Goal: Task Accomplishment & Management: Manage account settings

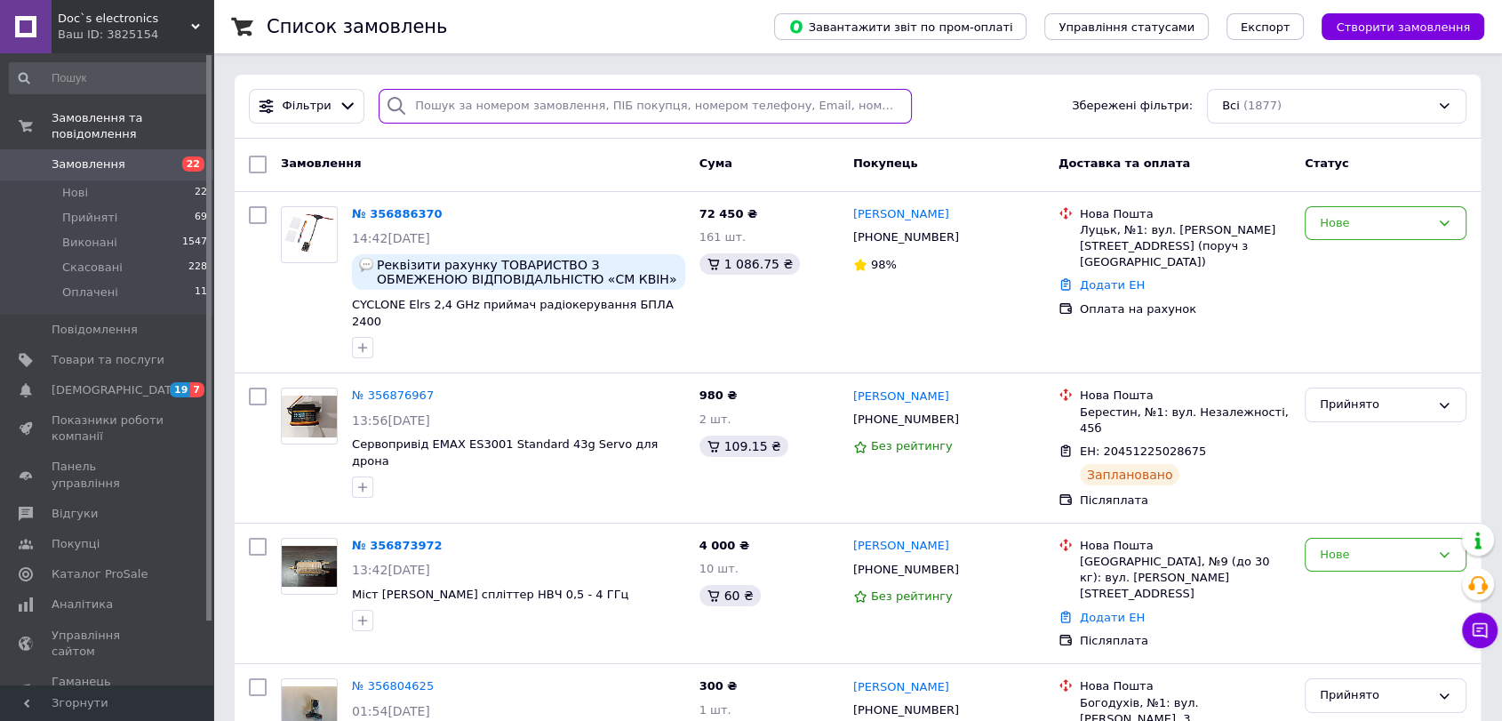
click at [431, 103] on input "search" at bounding box center [645, 106] width 533 height 35
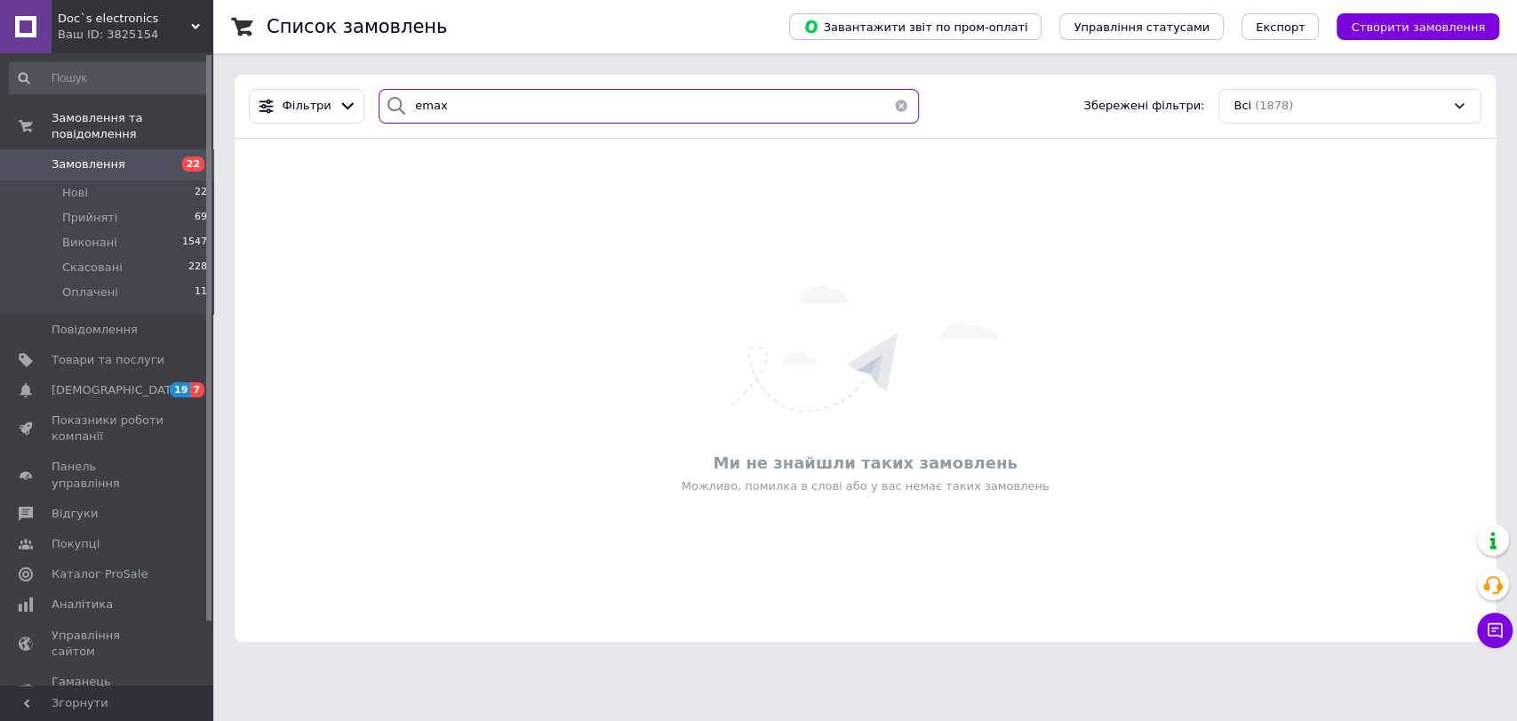
type input "emax"
click at [166, 354] on link "Товари та послуги" at bounding box center [109, 360] width 218 height 30
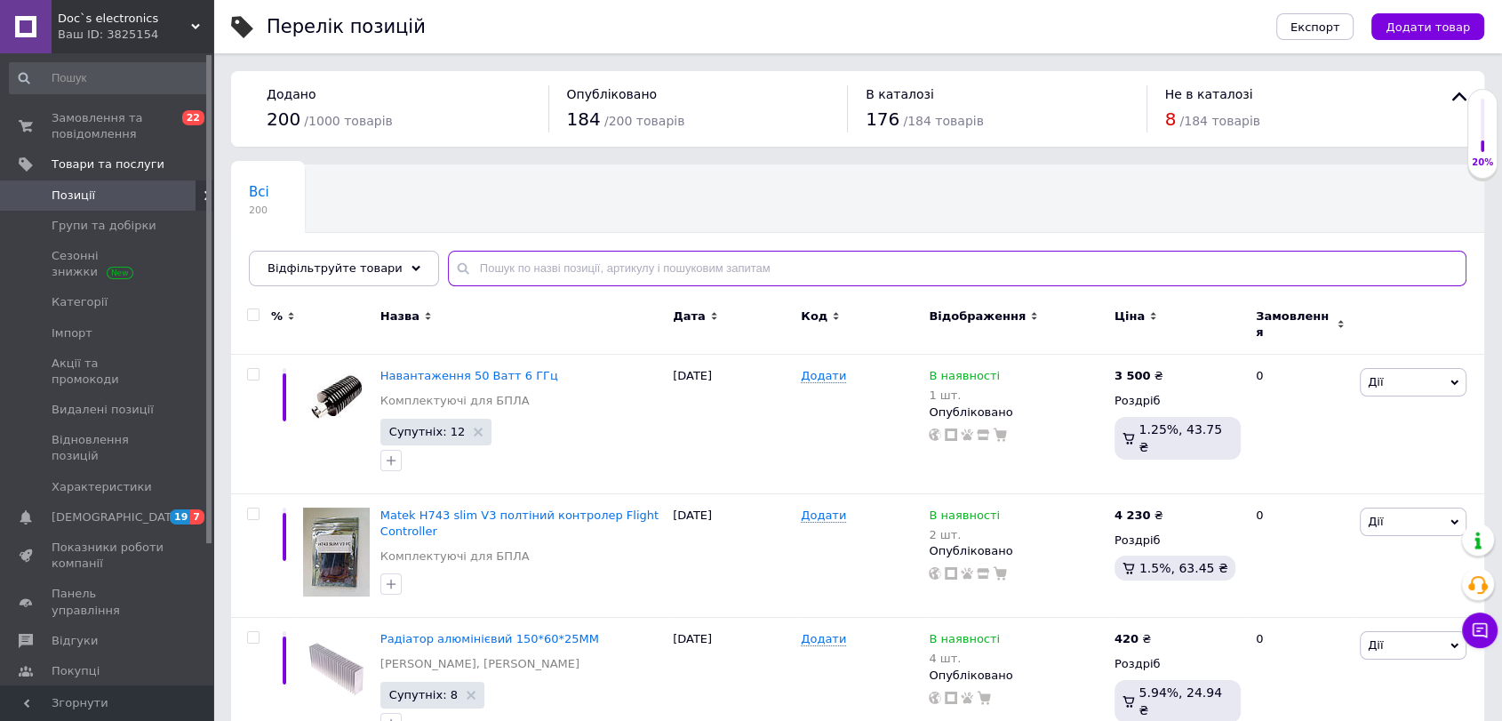
click at [506, 263] on input "text" at bounding box center [957, 269] width 1018 height 36
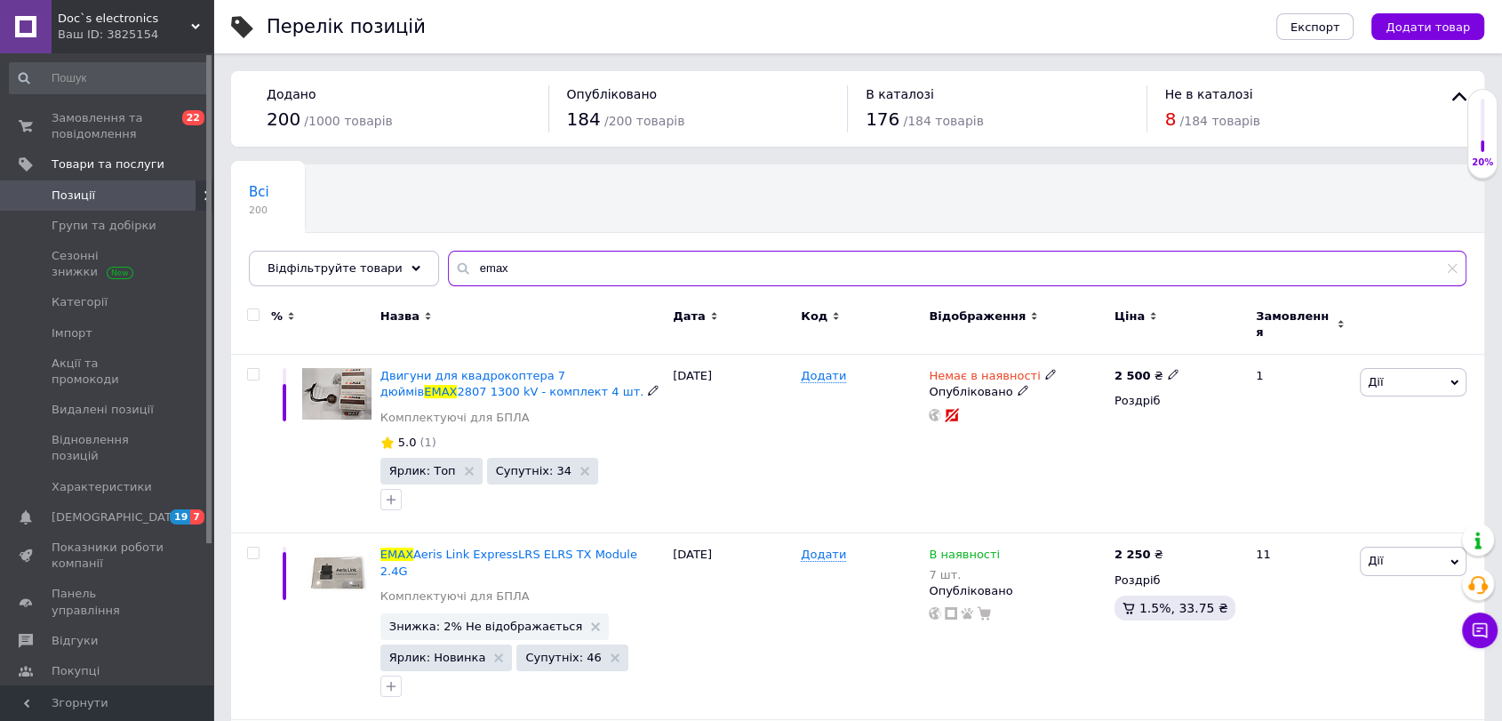
scroll to position [307, 0]
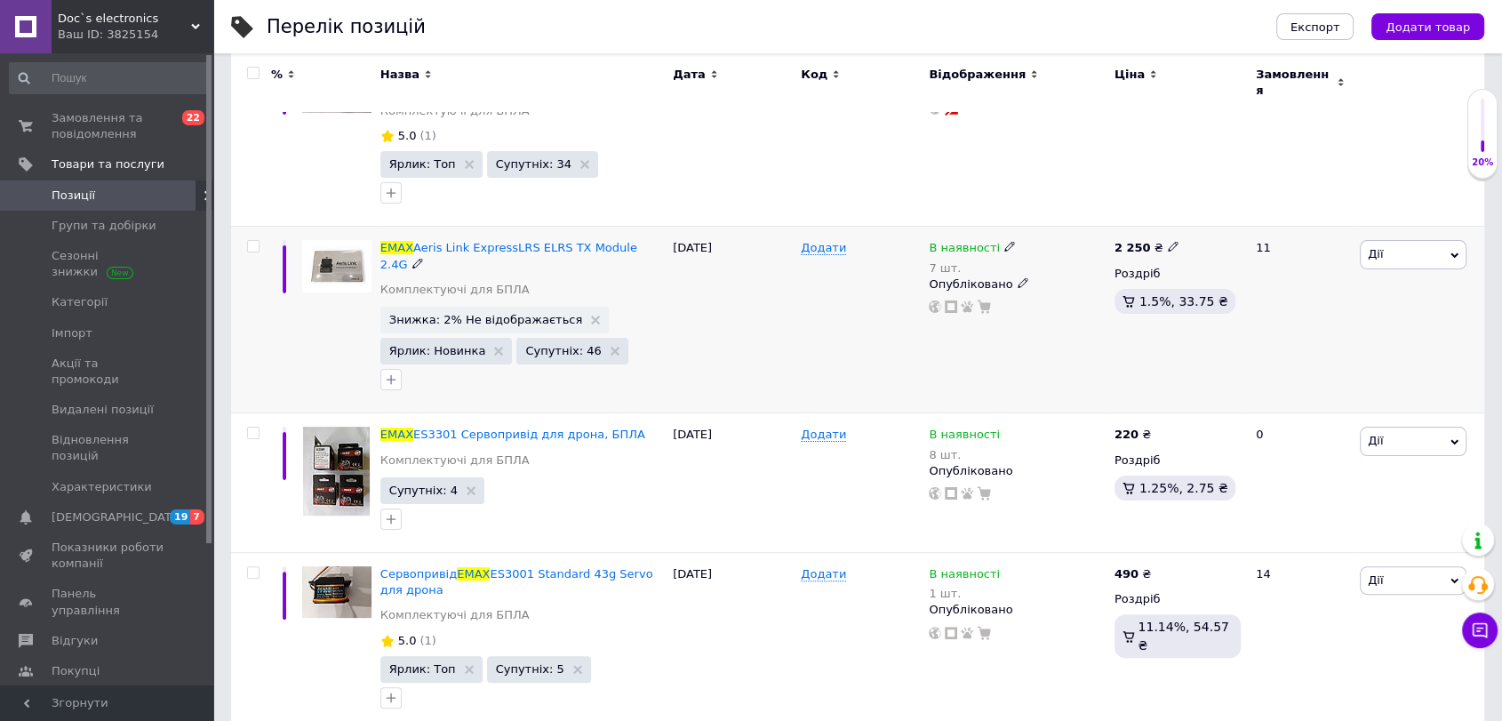
type input "emax"
click at [1168, 241] on icon at bounding box center [1173, 246] width 11 height 11
drag, startPoint x: 1236, startPoint y: 219, endPoint x: 1162, endPoint y: 221, distance: 73.8
click at [1162, 227] on div "2 250 ₴ Ціна 2250 Валюта ₴ $ EUR CHF GBP ¥ PLN ₸ MDL HUF KGS CNY TRY KRW lei Ро…" at bounding box center [1177, 320] width 135 height 187
type input "2400"
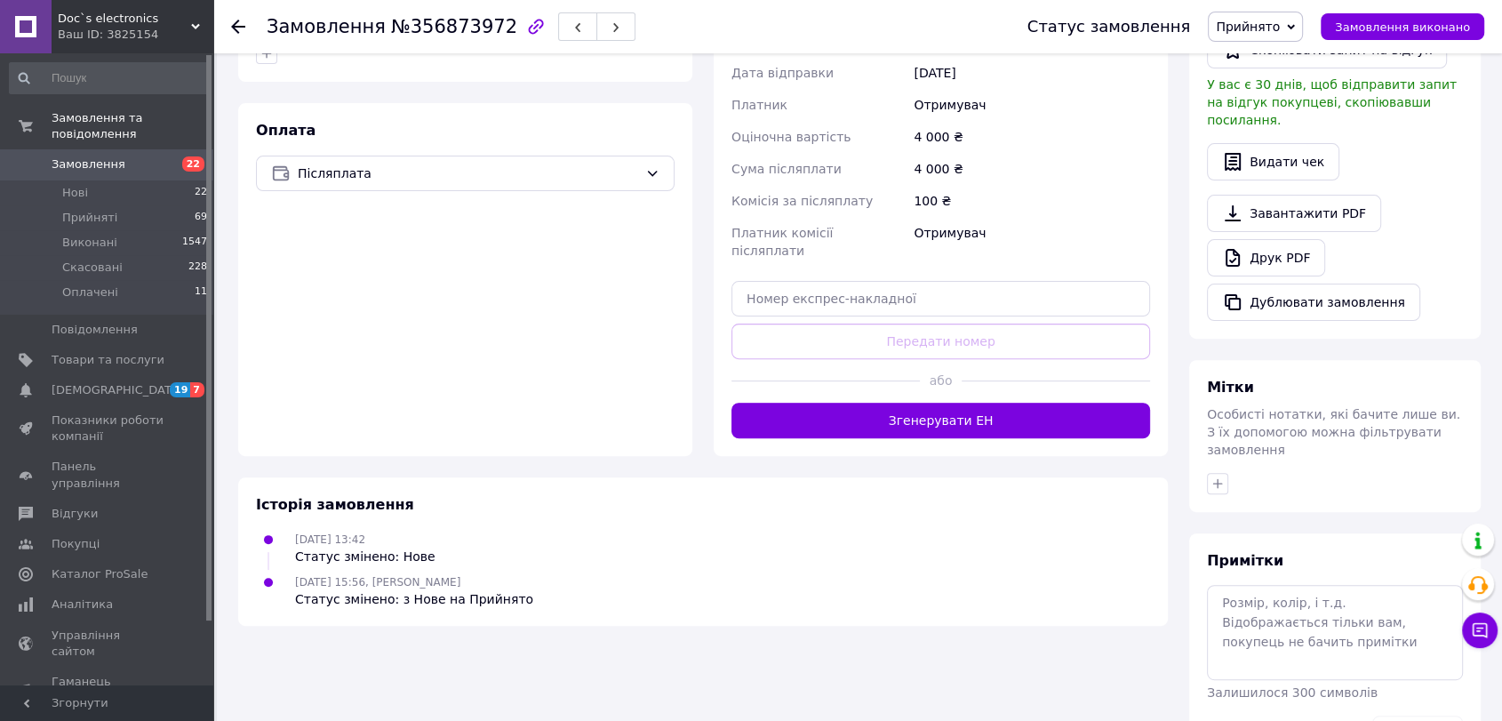
scroll to position [530, 0]
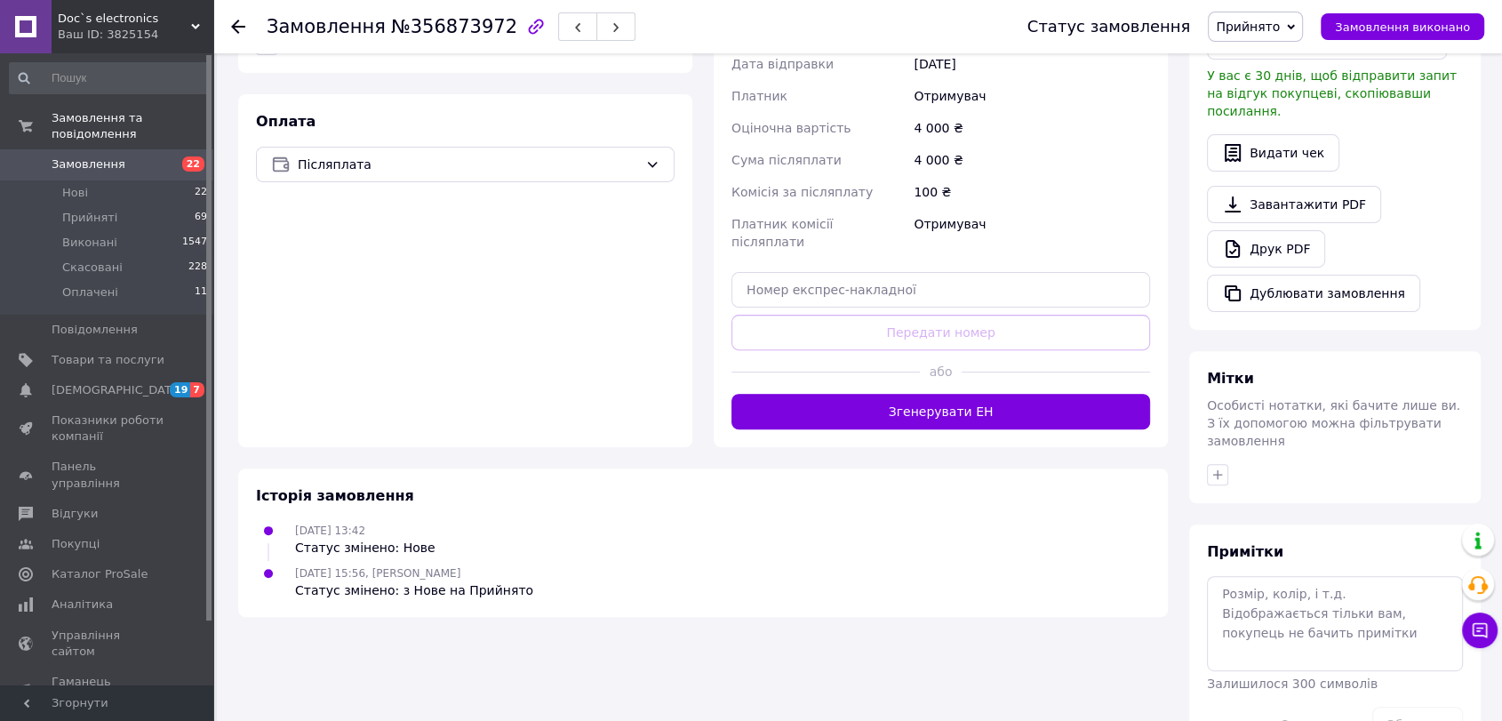
drag, startPoint x: 825, startPoint y: 361, endPoint x: 803, endPoint y: 403, distance: 48.1
click at [825, 394] on button "Згенерувати ЕН" at bounding box center [940, 412] width 419 height 36
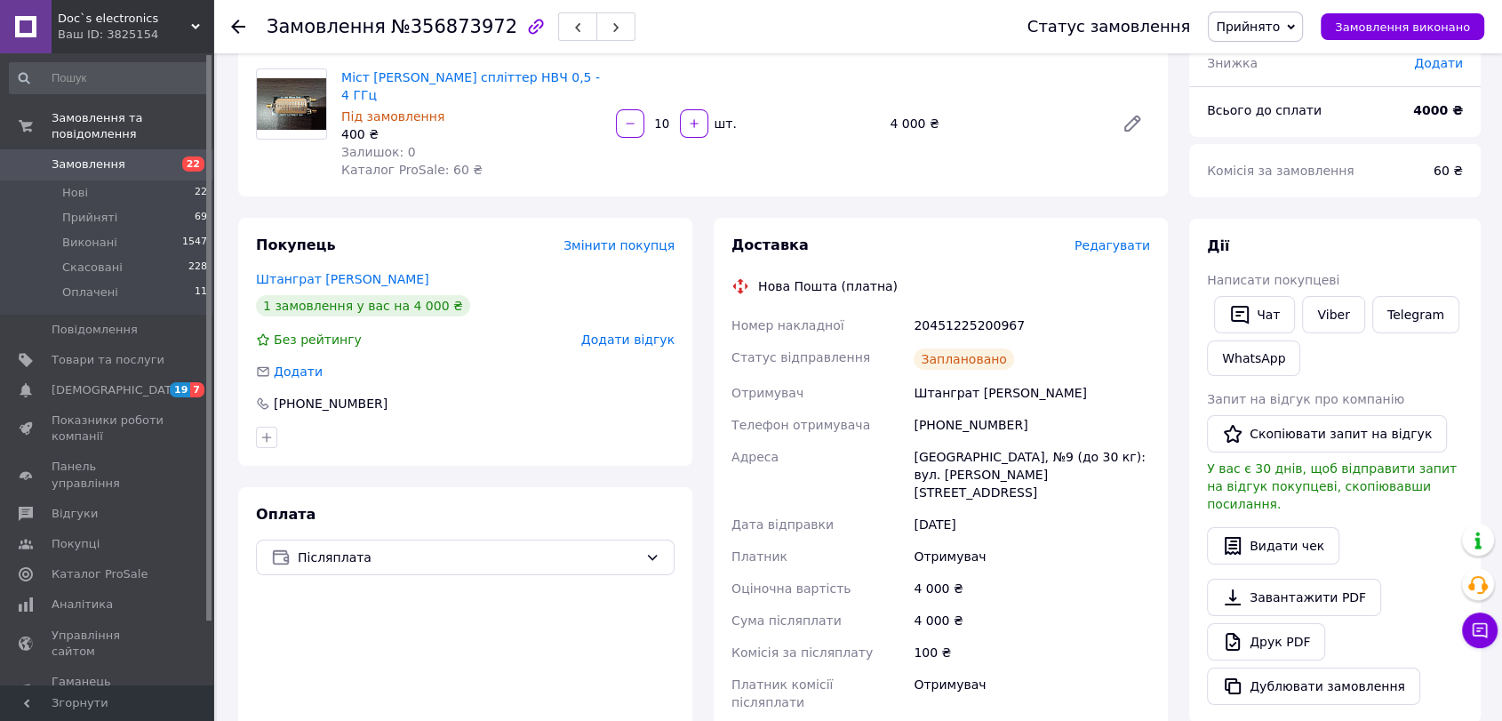
scroll to position [133, 0]
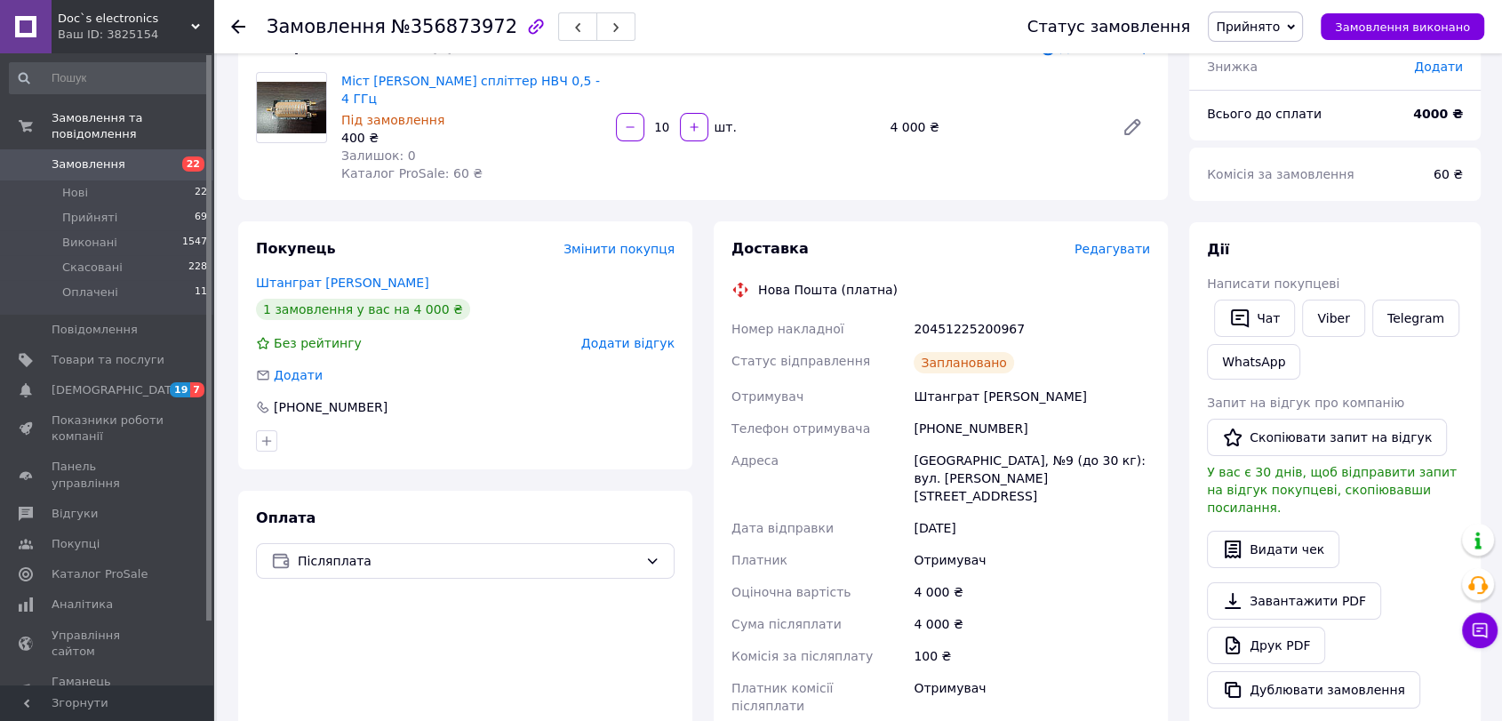
click at [65, 156] on span "Замовлення" at bounding box center [89, 164] width 74 height 16
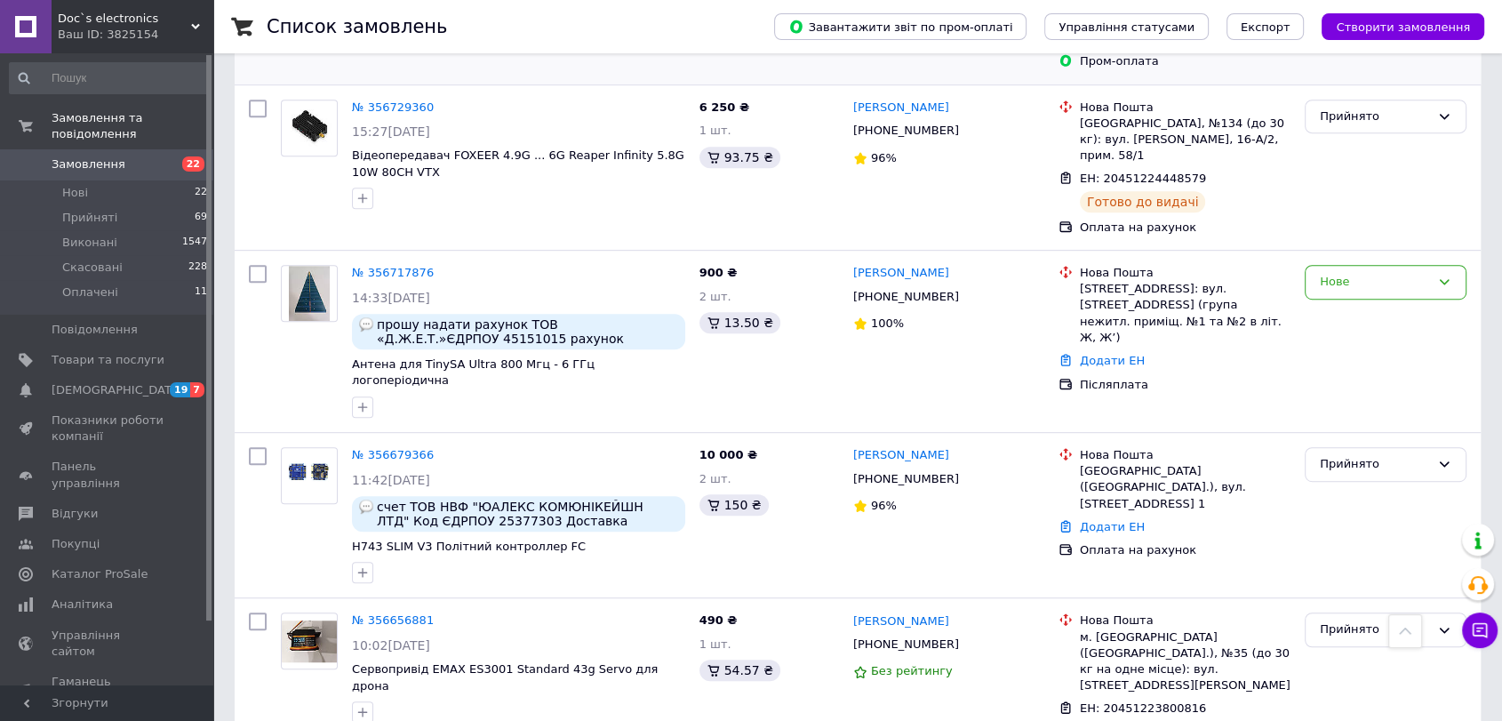
scroll to position [954, 0]
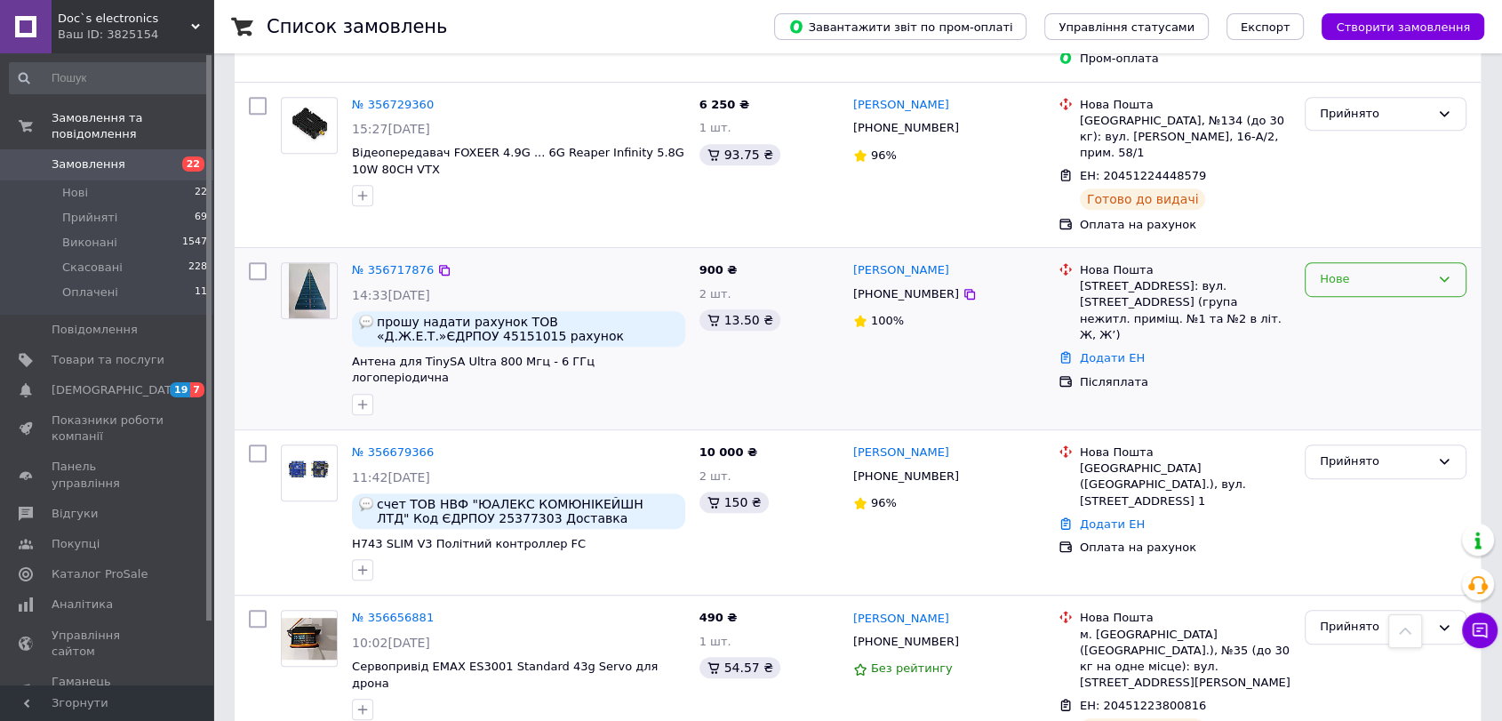
click at [1408, 270] on div "Нове" at bounding box center [1375, 279] width 110 height 19
click at [1336, 397] on li "Оплачено" at bounding box center [1385, 413] width 160 height 33
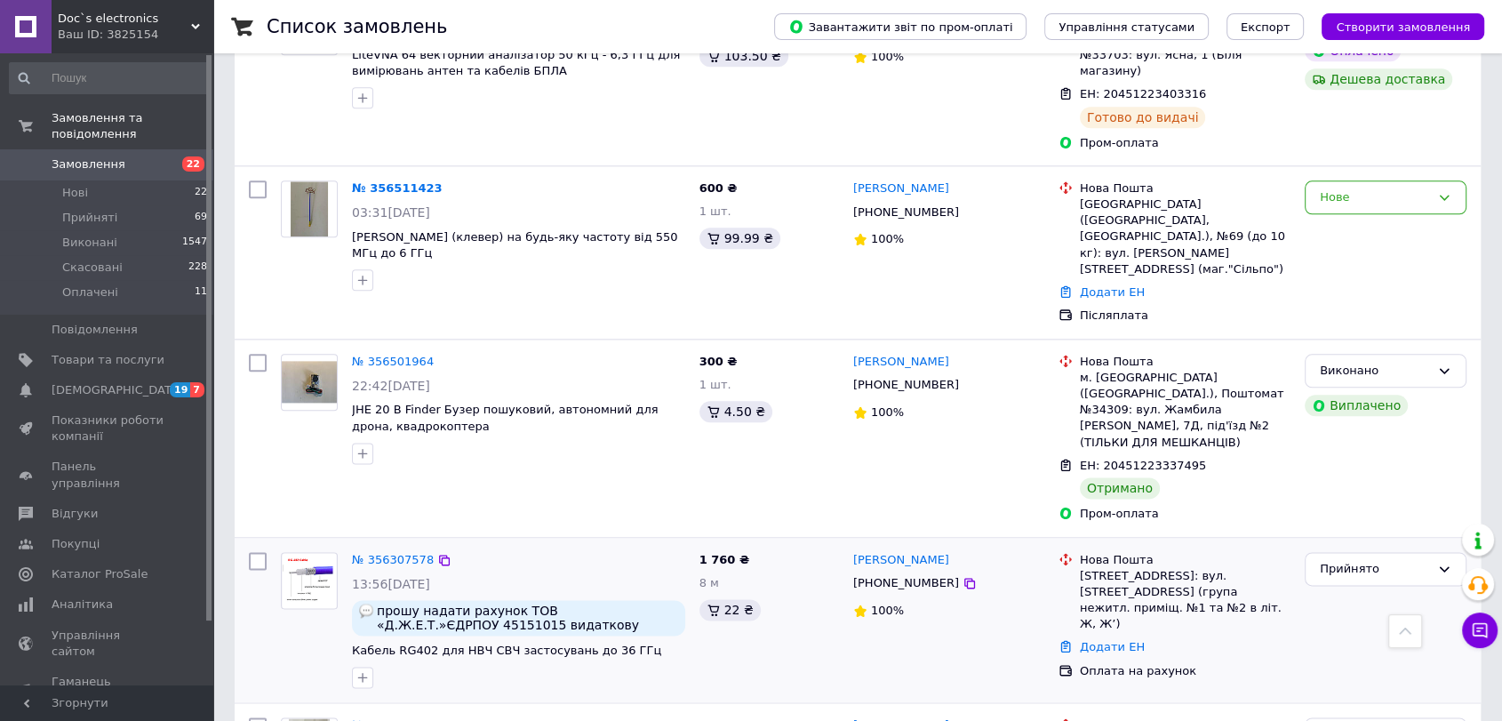
scroll to position [2102, 0]
click at [1320, 558] on div "Прийнято" at bounding box center [1375, 567] width 110 height 19
click at [1337, 652] on li "Оплачено" at bounding box center [1385, 668] width 160 height 33
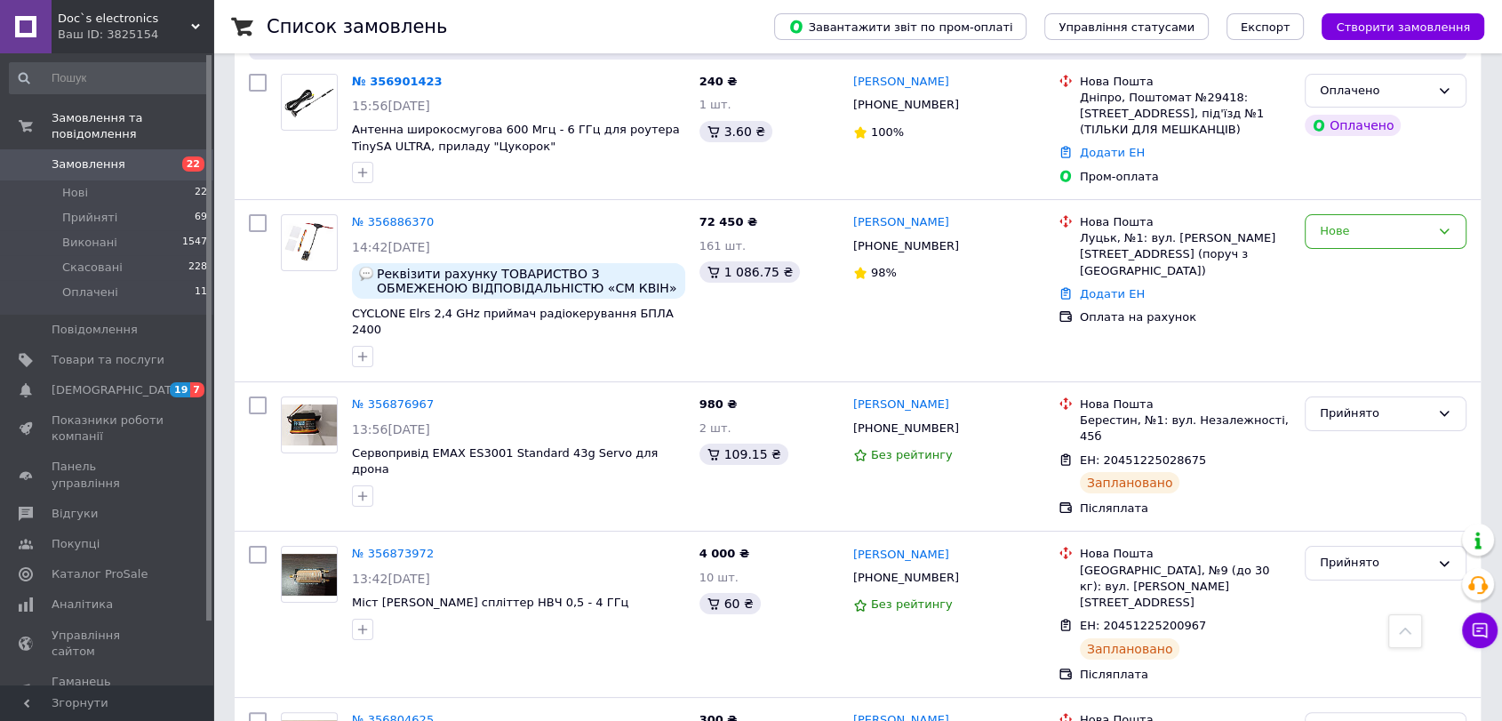
scroll to position [0, 0]
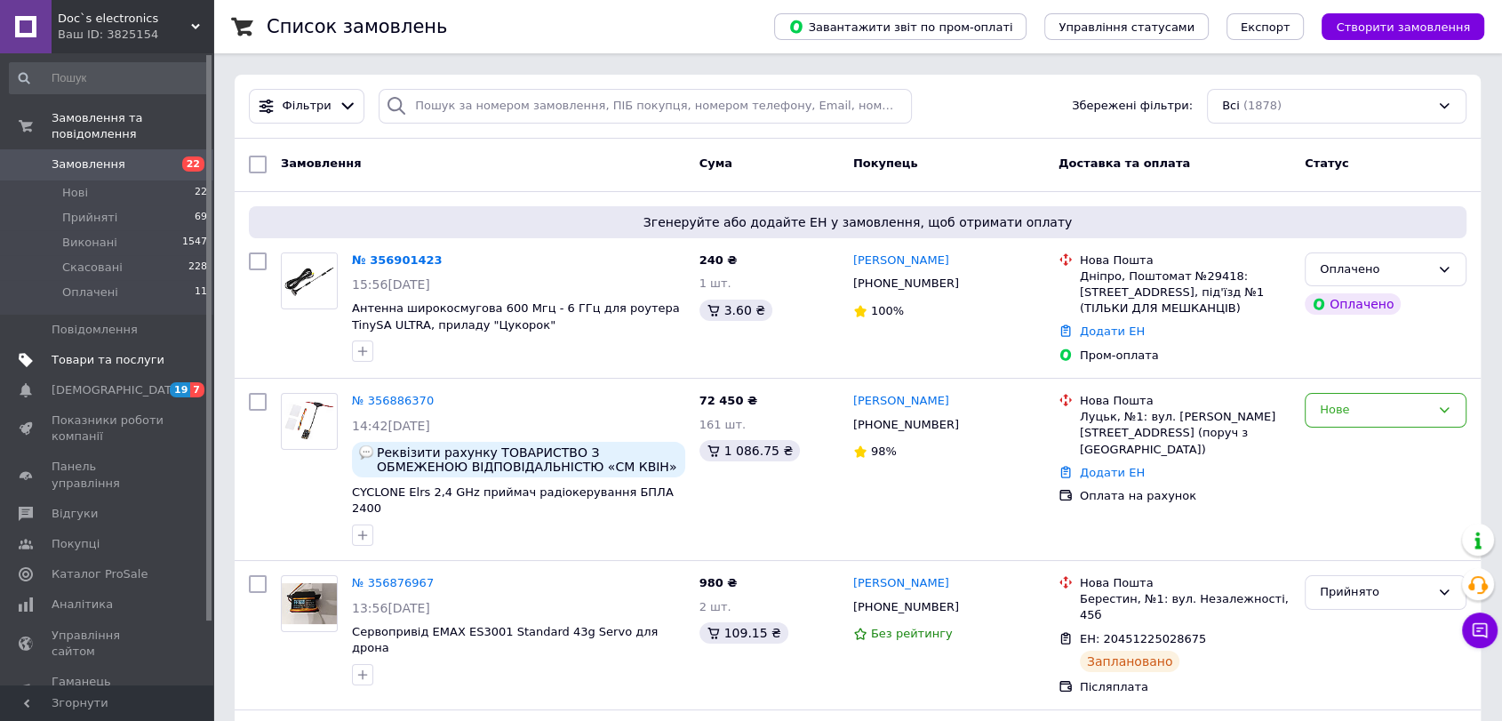
click at [59, 352] on span "Товари та послуги" at bounding box center [108, 360] width 113 height 16
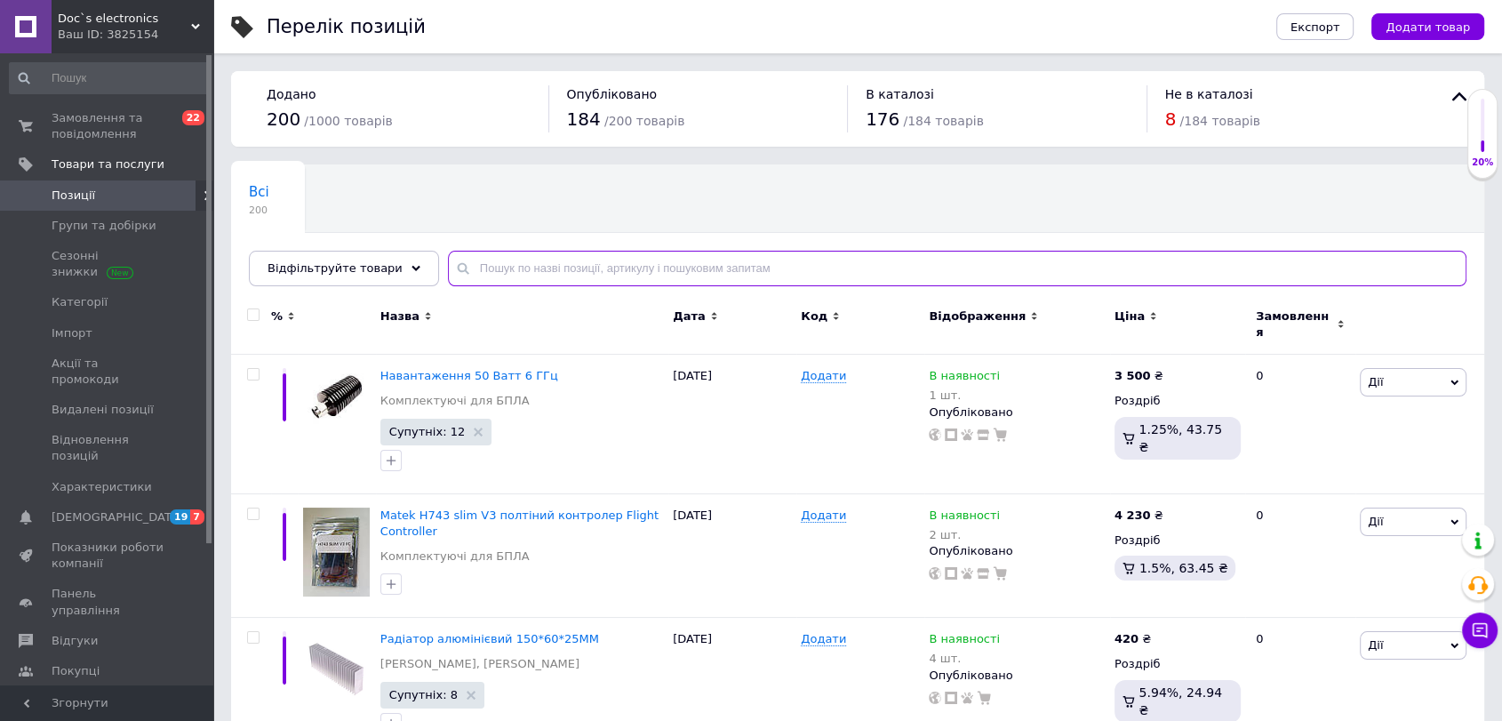
click at [529, 267] on input "text" at bounding box center [957, 269] width 1018 height 36
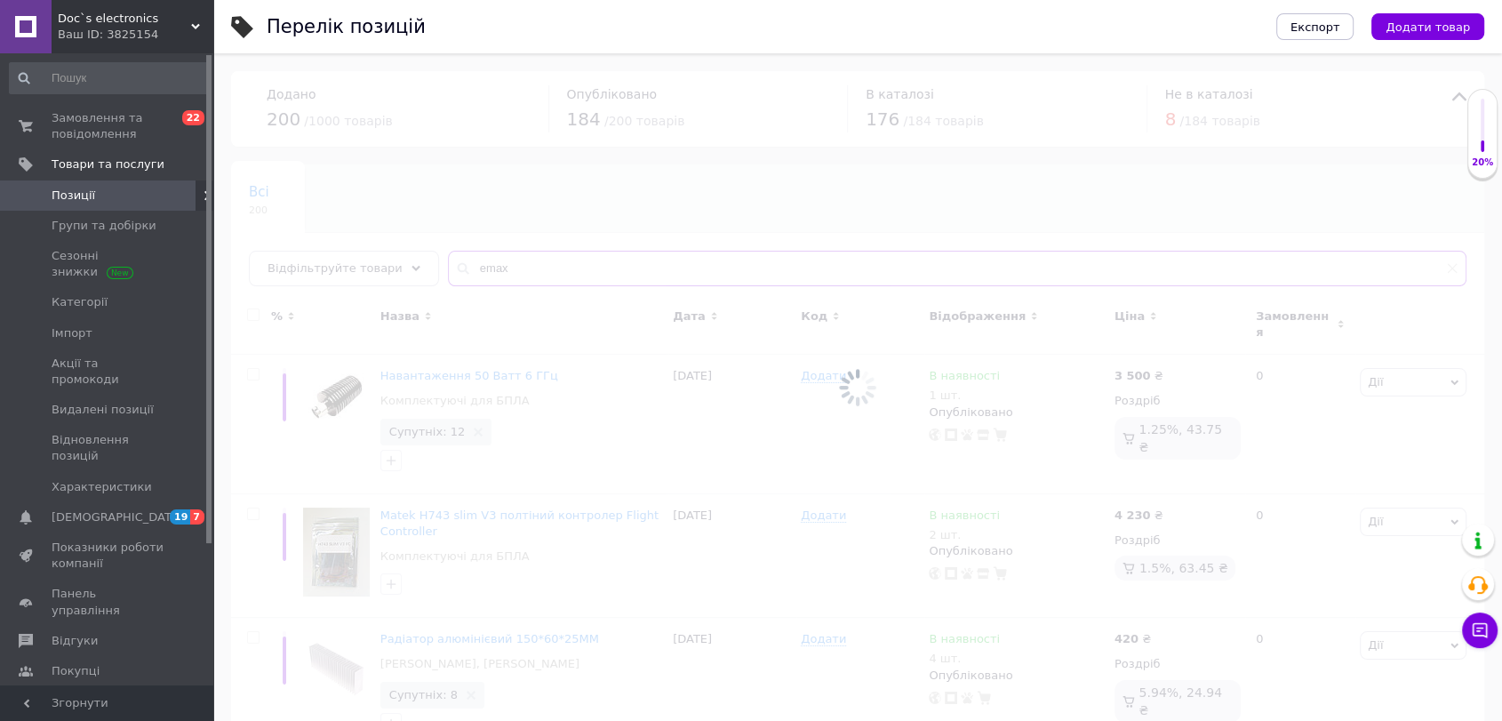
type input "emax"
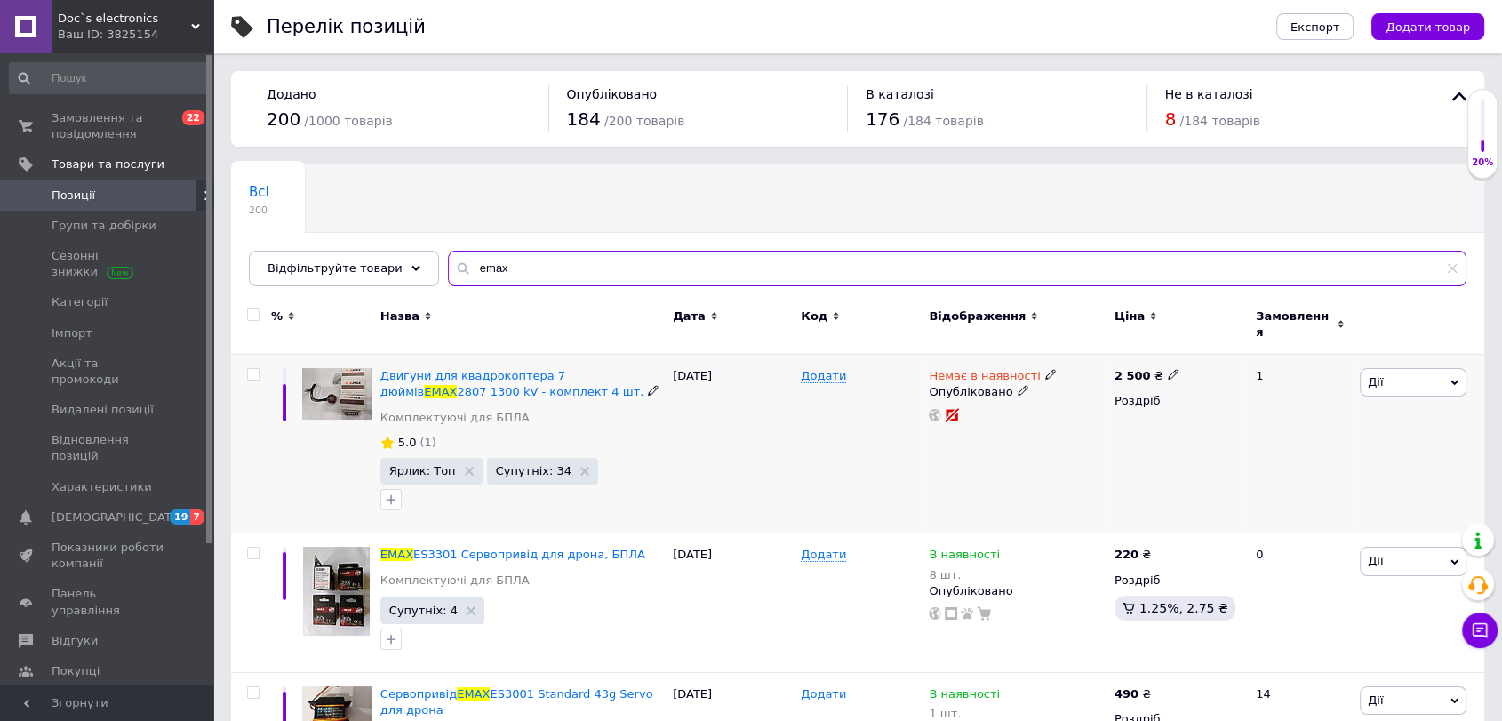
scroll to position [307, 0]
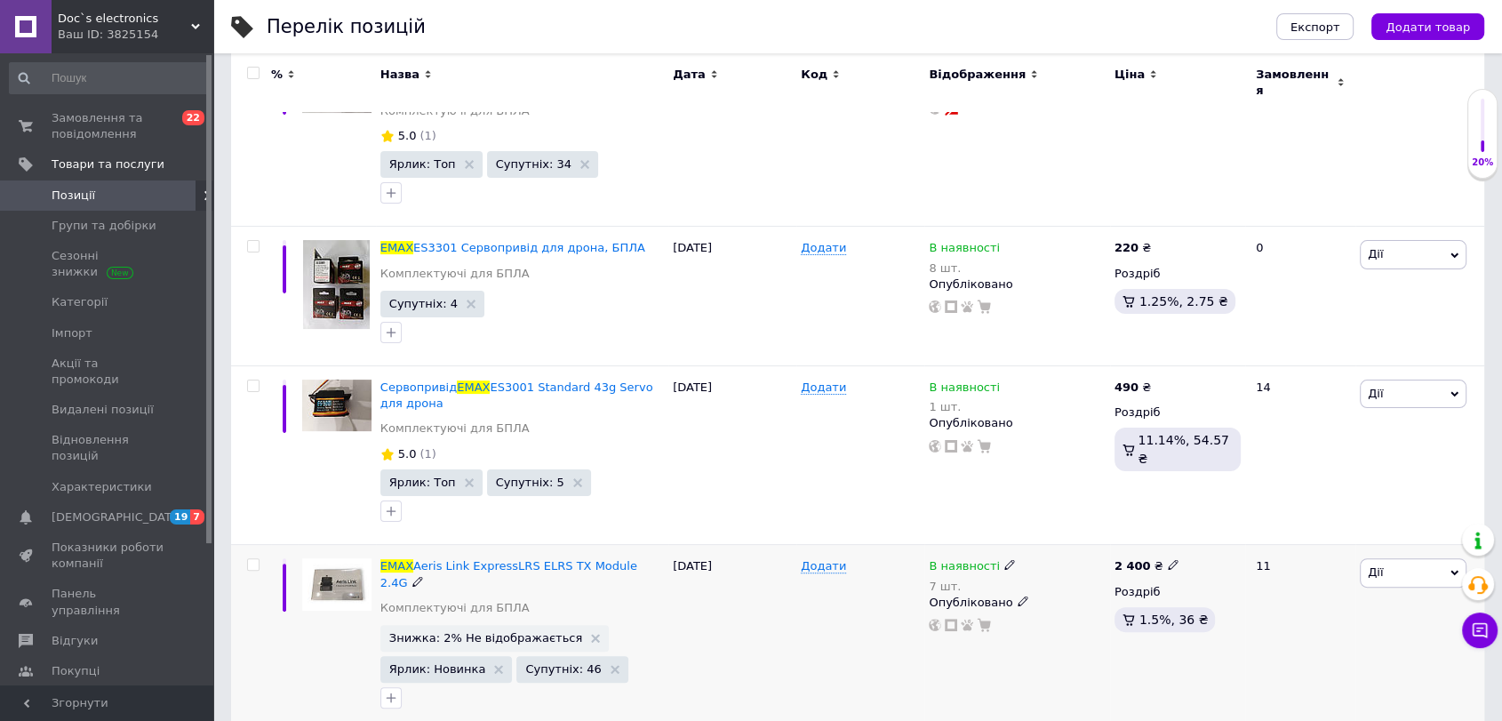
click at [1168, 559] on icon at bounding box center [1173, 564] width 11 height 11
drag, startPoint x: 1265, startPoint y: 540, endPoint x: 1141, endPoint y: 540, distance: 124.4
click at [1141, 545] on div "2 400 ₴ Ціна 2400 Валюта ₴ $ EUR CHF GBP ¥ PLN ₸ MDL HUF KGS CNY TRY KRW lei Ро…" at bounding box center [1177, 638] width 135 height 186
type input "2550"
click at [83, 112] on span "Замовлення та повідомлення" at bounding box center [108, 126] width 113 height 32
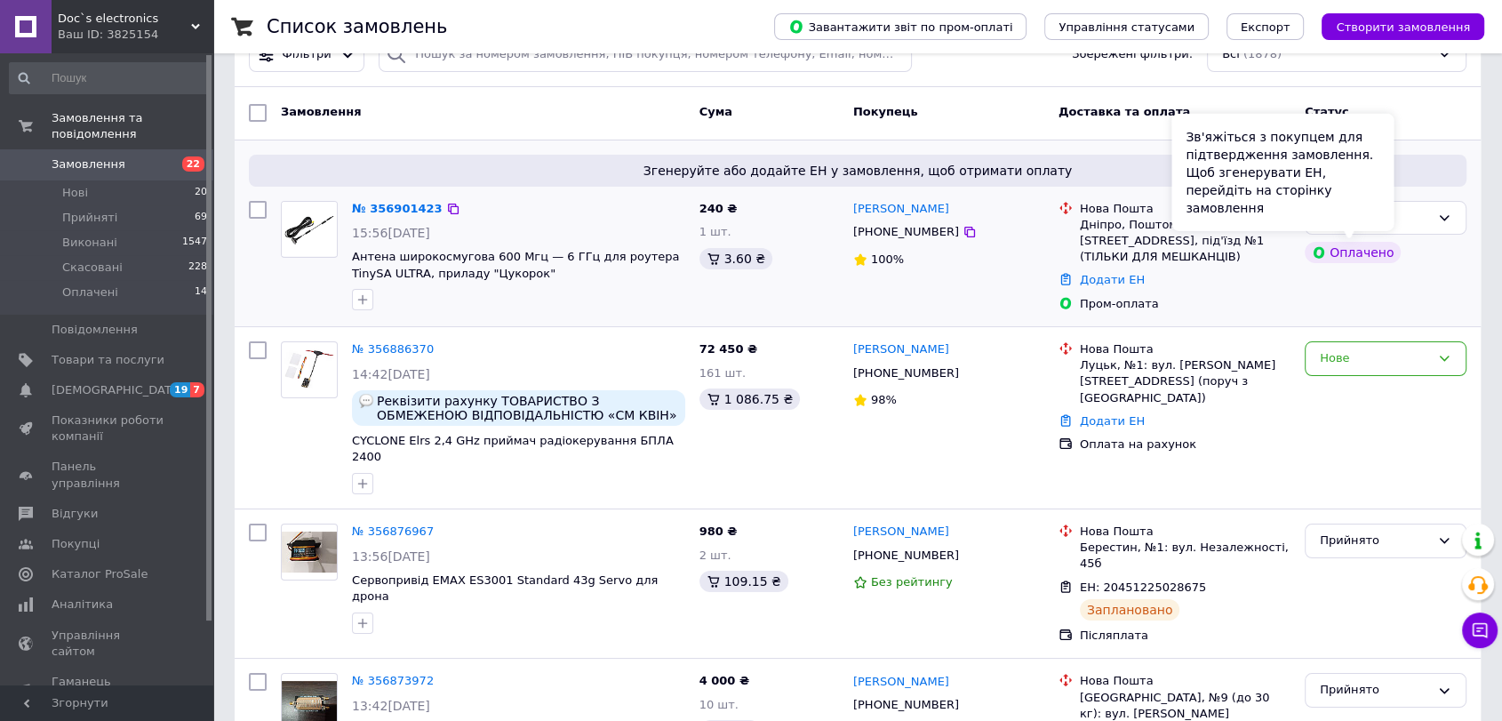
scroll to position [53, 0]
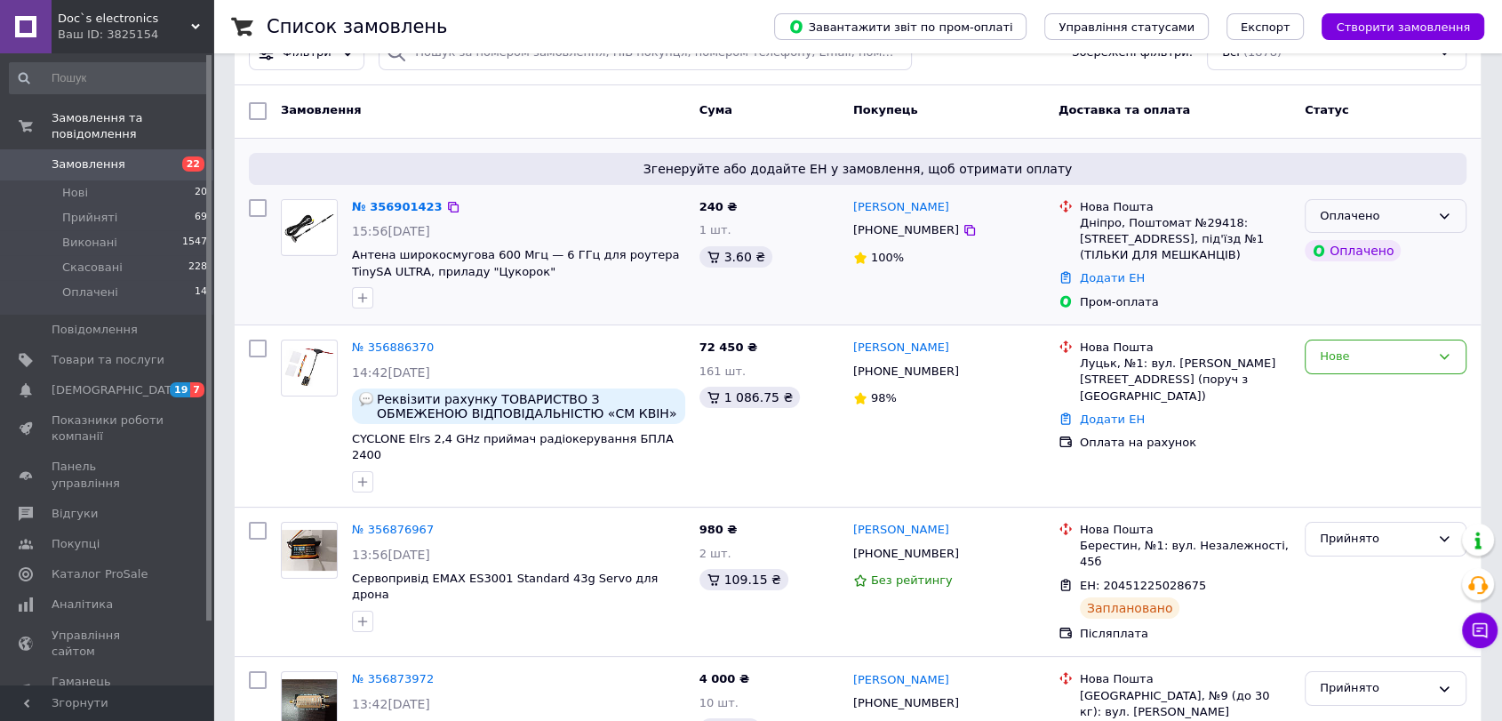
click at [1431, 212] on div "Оплачено" at bounding box center [1385, 216] width 162 height 35
click at [1413, 243] on li "Прийнято" at bounding box center [1385, 252] width 160 height 33
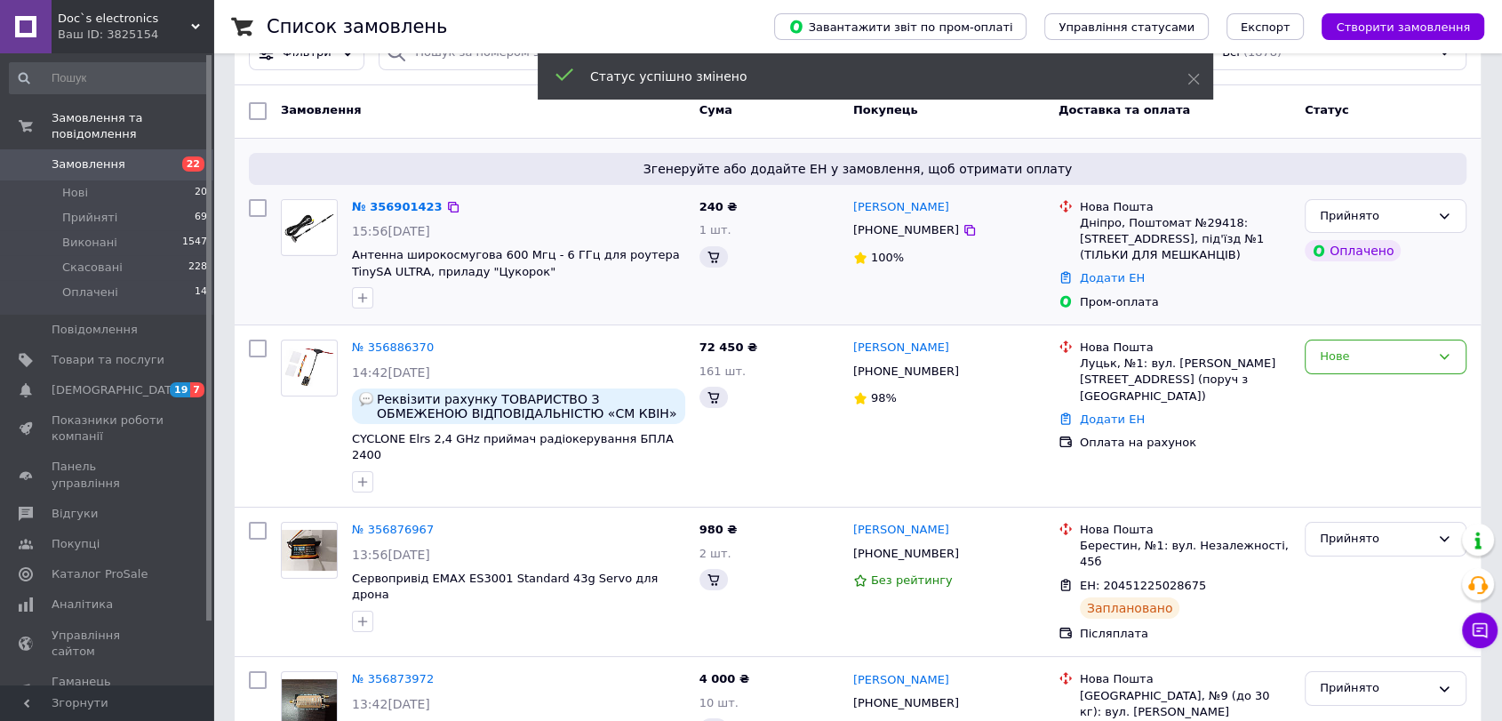
click at [391, 260] on span "Антенна широкосмугова 600 Мгц - 6 ГГц для роутера TinySA ULTRA, приладу "Цукоро…" at bounding box center [516, 263] width 328 height 30
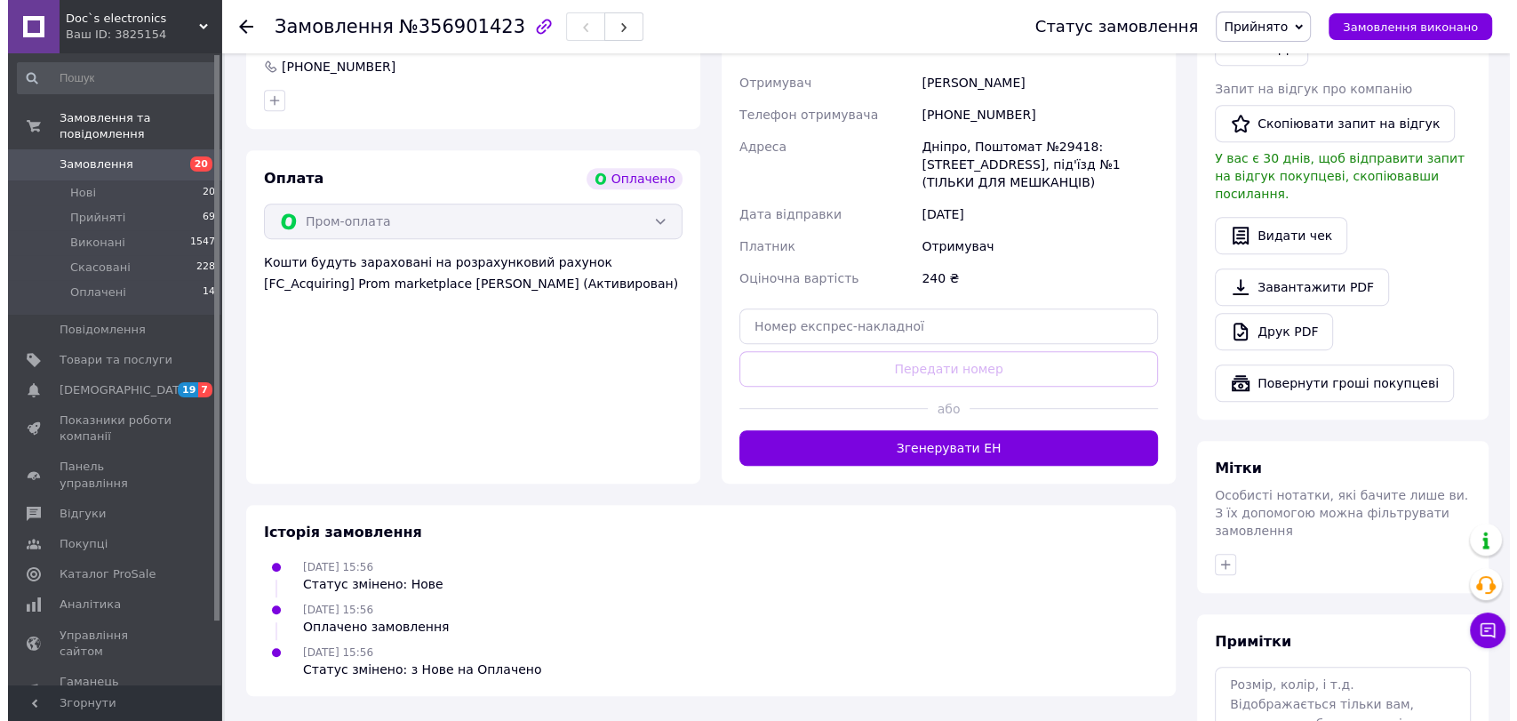
scroll to position [1050, 0]
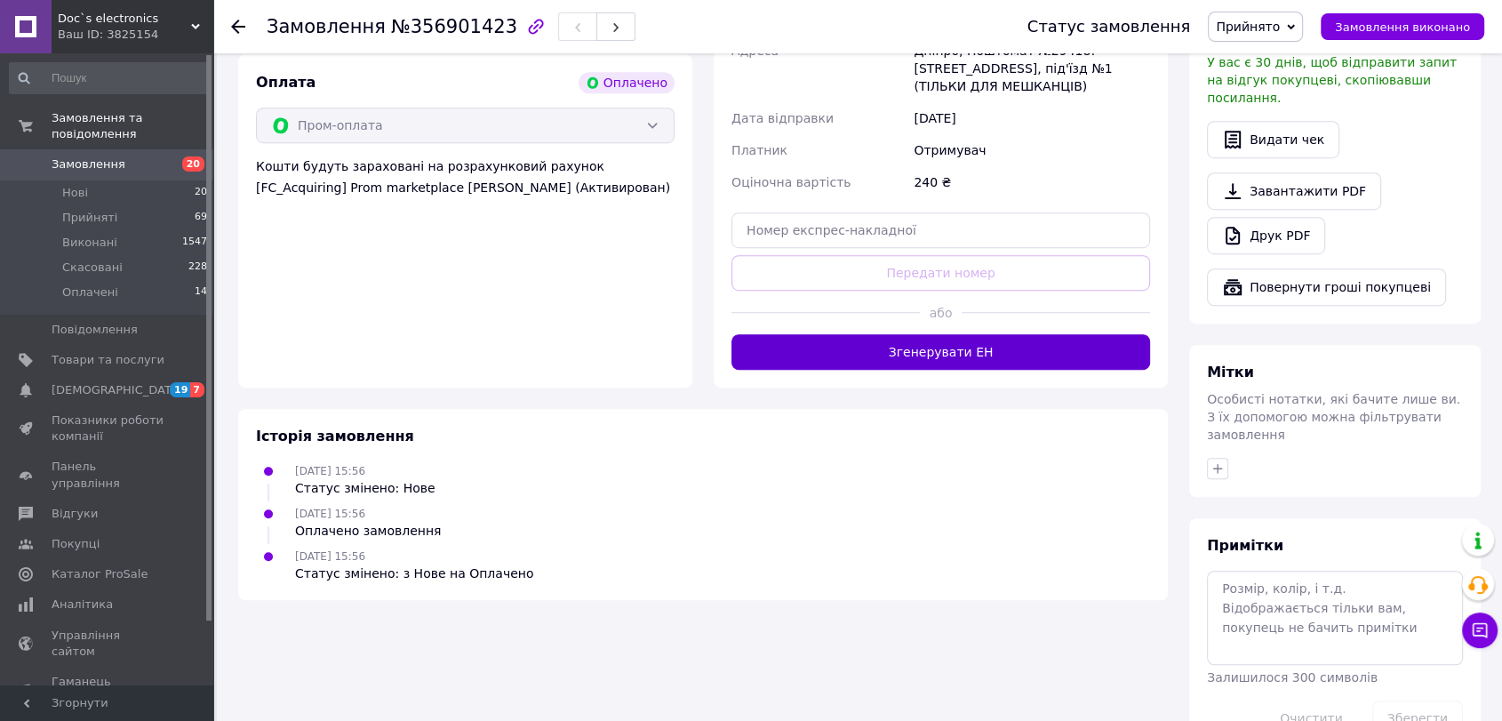
click at [849, 334] on button "Згенерувати ЕН" at bounding box center [940, 352] width 419 height 36
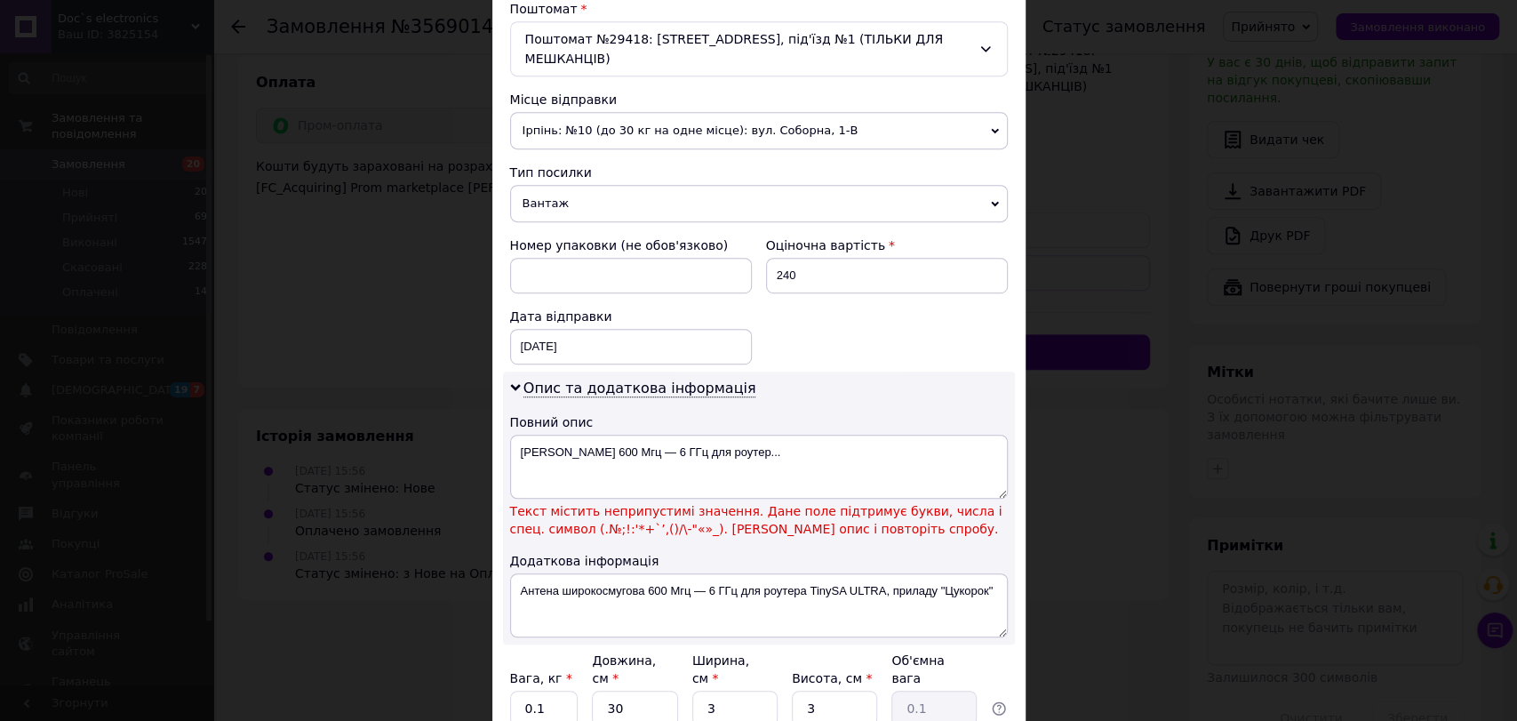
scroll to position [565, 0]
click at [702, 450] on textarea "Антена широкосмугова 600 Мгц — 6 ГГц для роутер..." at bounding box center [759, 466] width 498 height 64
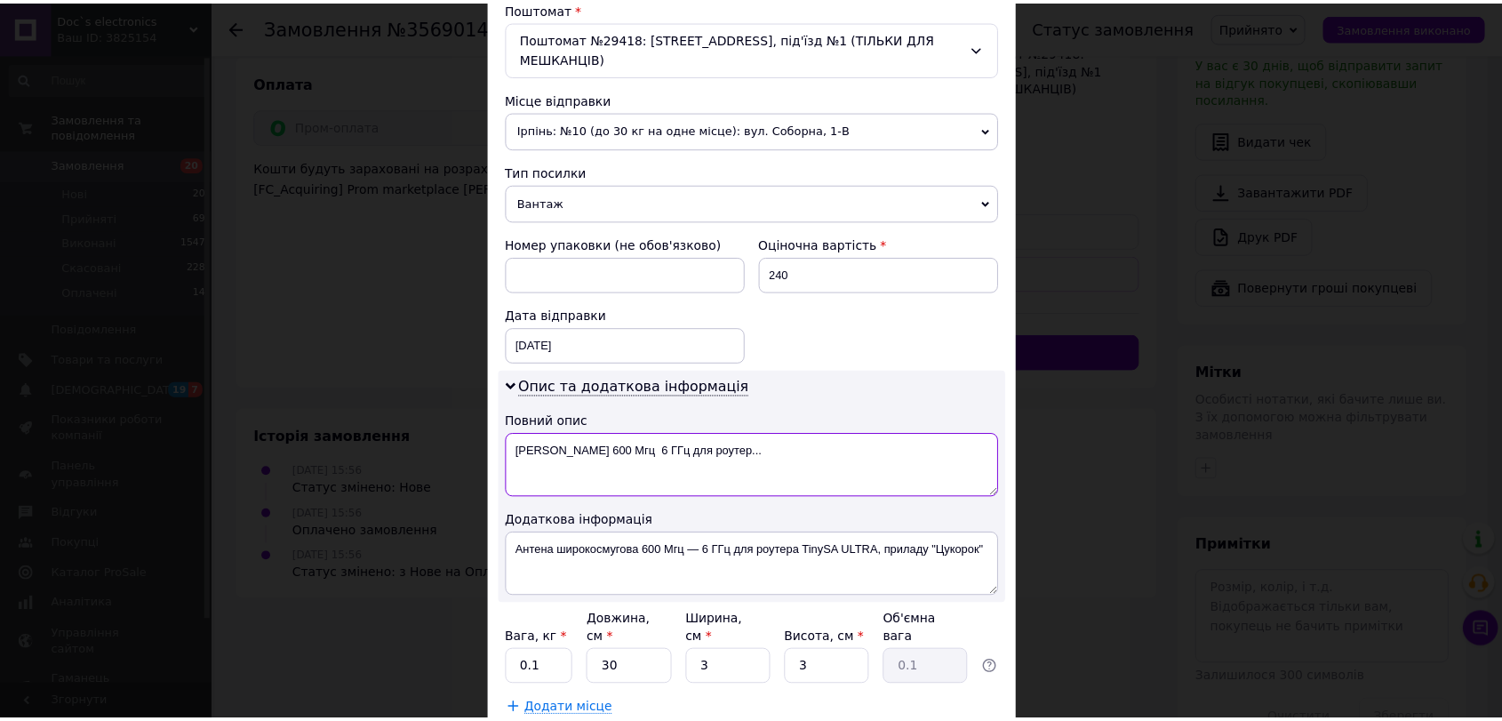
scroll to position [675, 0]
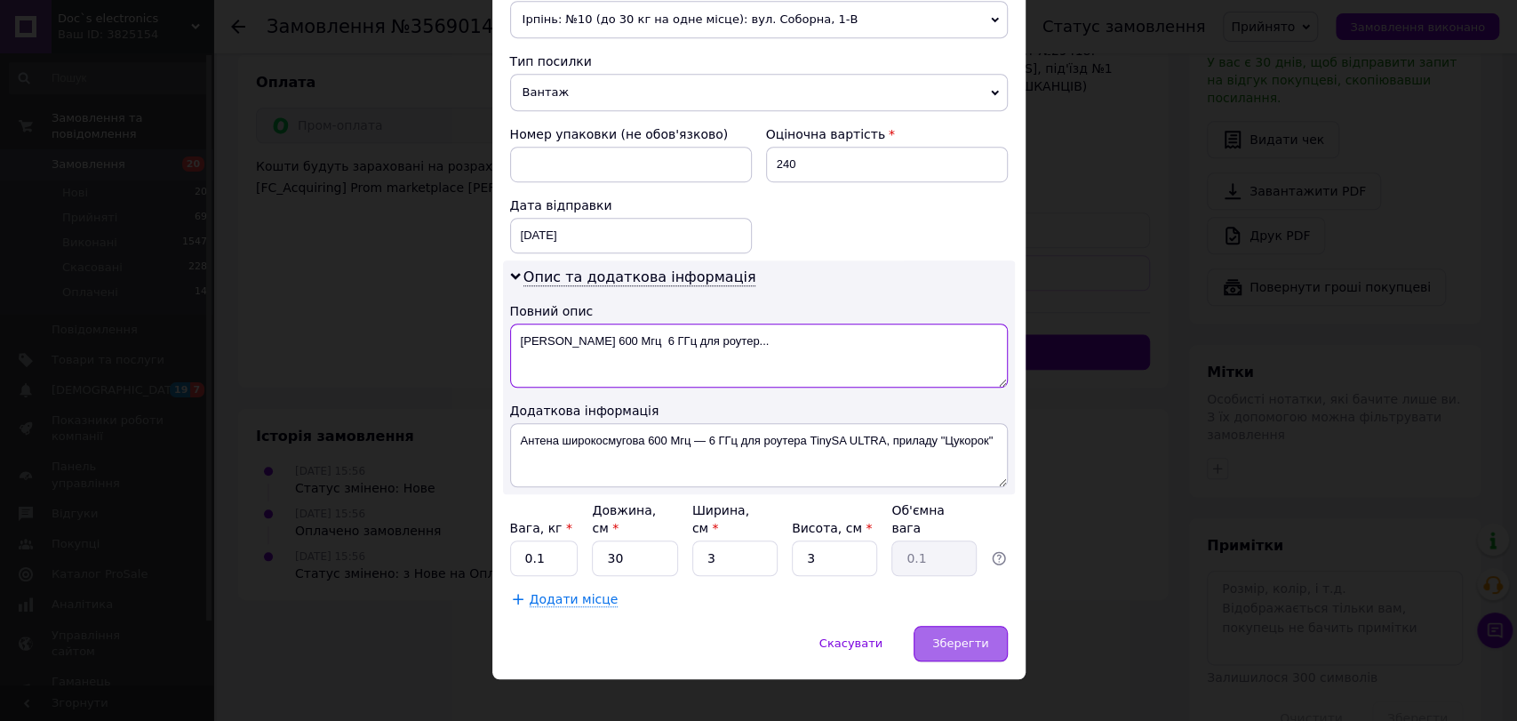
type textarea "Антена широкосмугова 600 Мгц 6 ГГц для роутер..."
click at [967, 636] on span "Зберегти" at bounding box center [960, 642] width 56 height 13
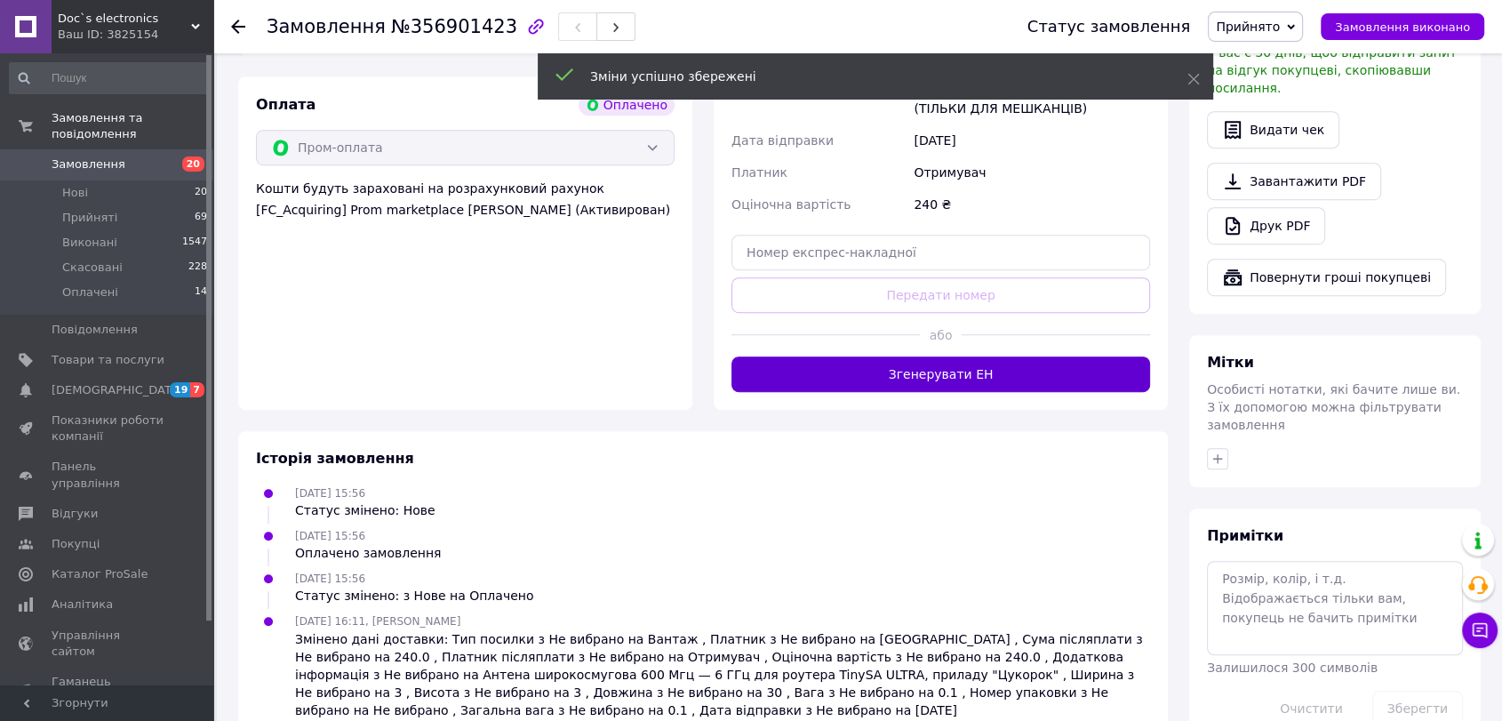
scroll to position [1050, 0]
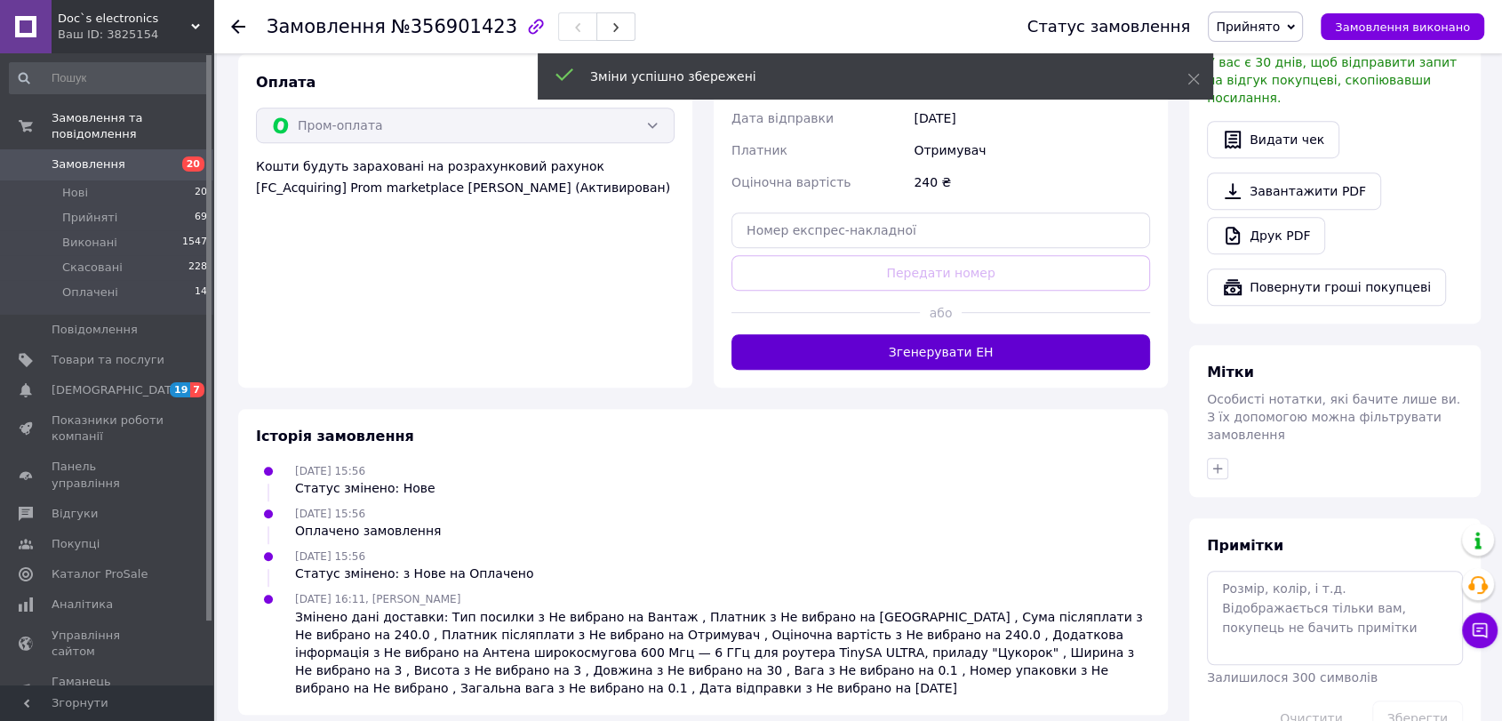
click at [897, 334] on button "Згенерувати ЕН" at bounding box center [940, 352] width 419 height 36
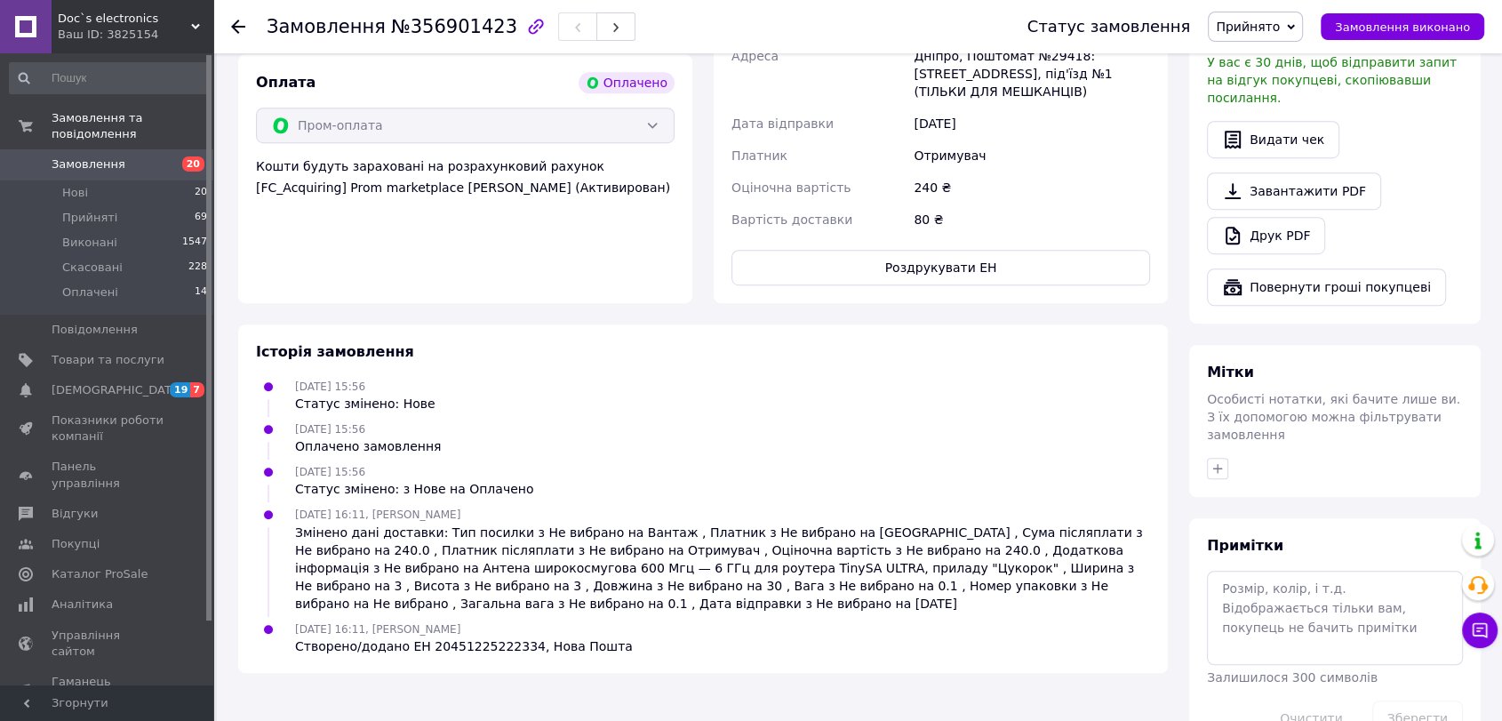
click at [78, 156] on span "Замовлення" at bounding box center [89, 164] width 74 height 16
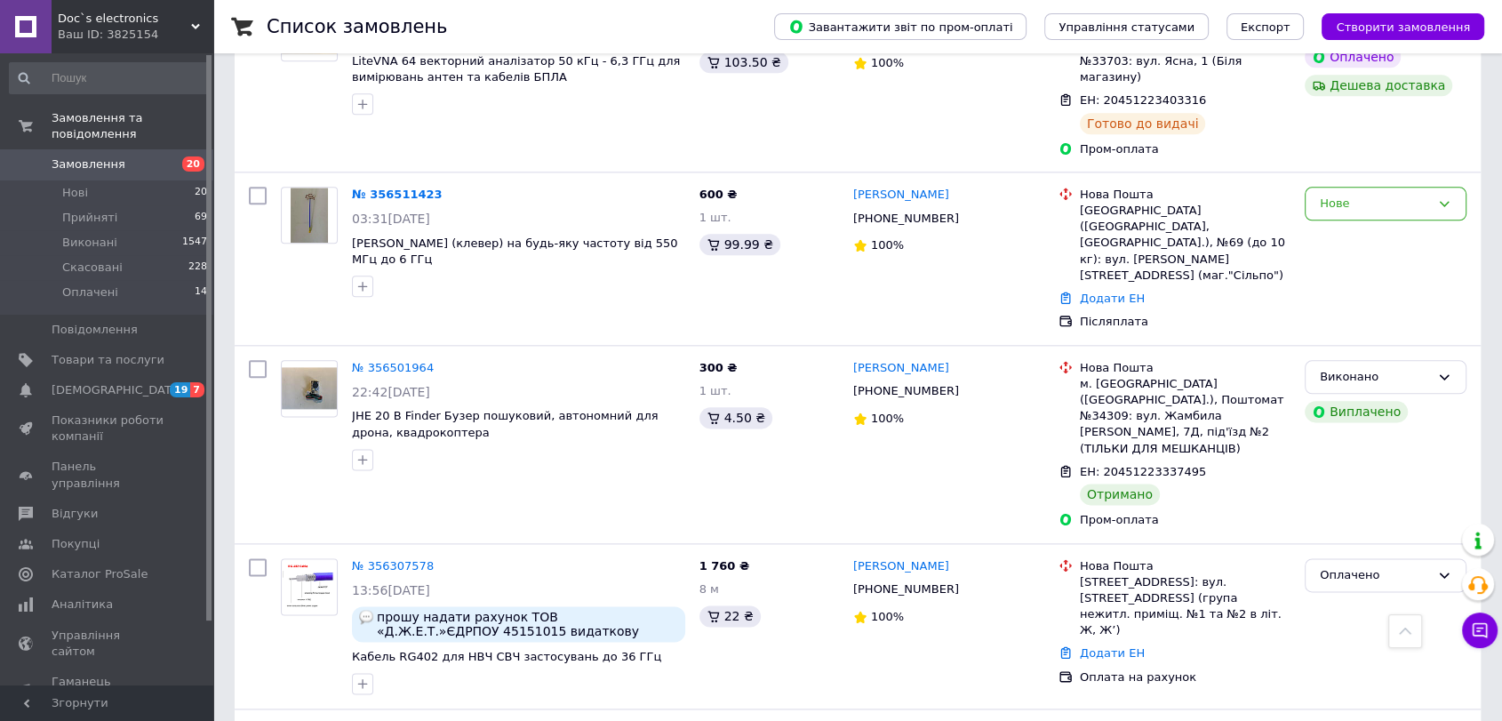
scroll to position [2150, 0]
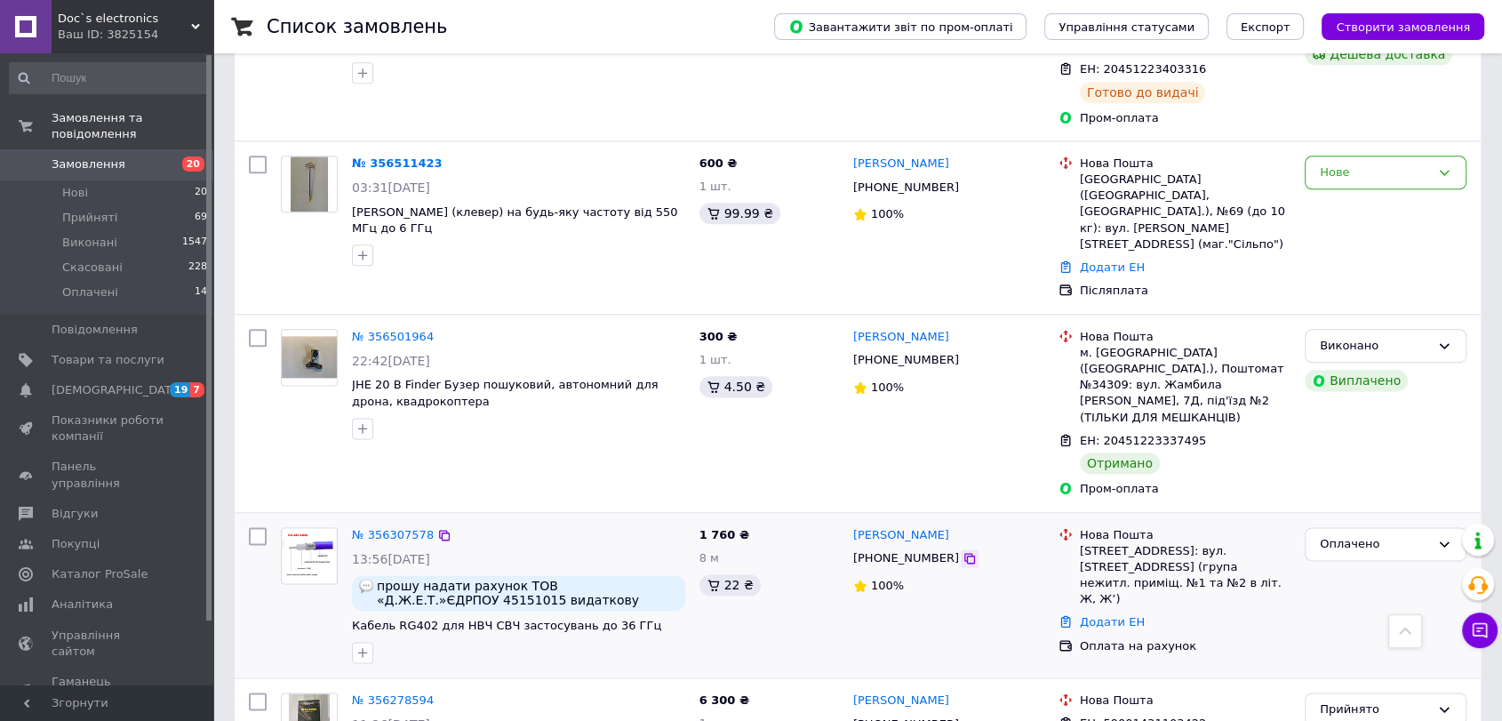
click at [961, 549] on div at bounding box center [970, 558] width 18 height 18
click at [964, 553] on icon at bounding box center [969, 558] width 11 height 11
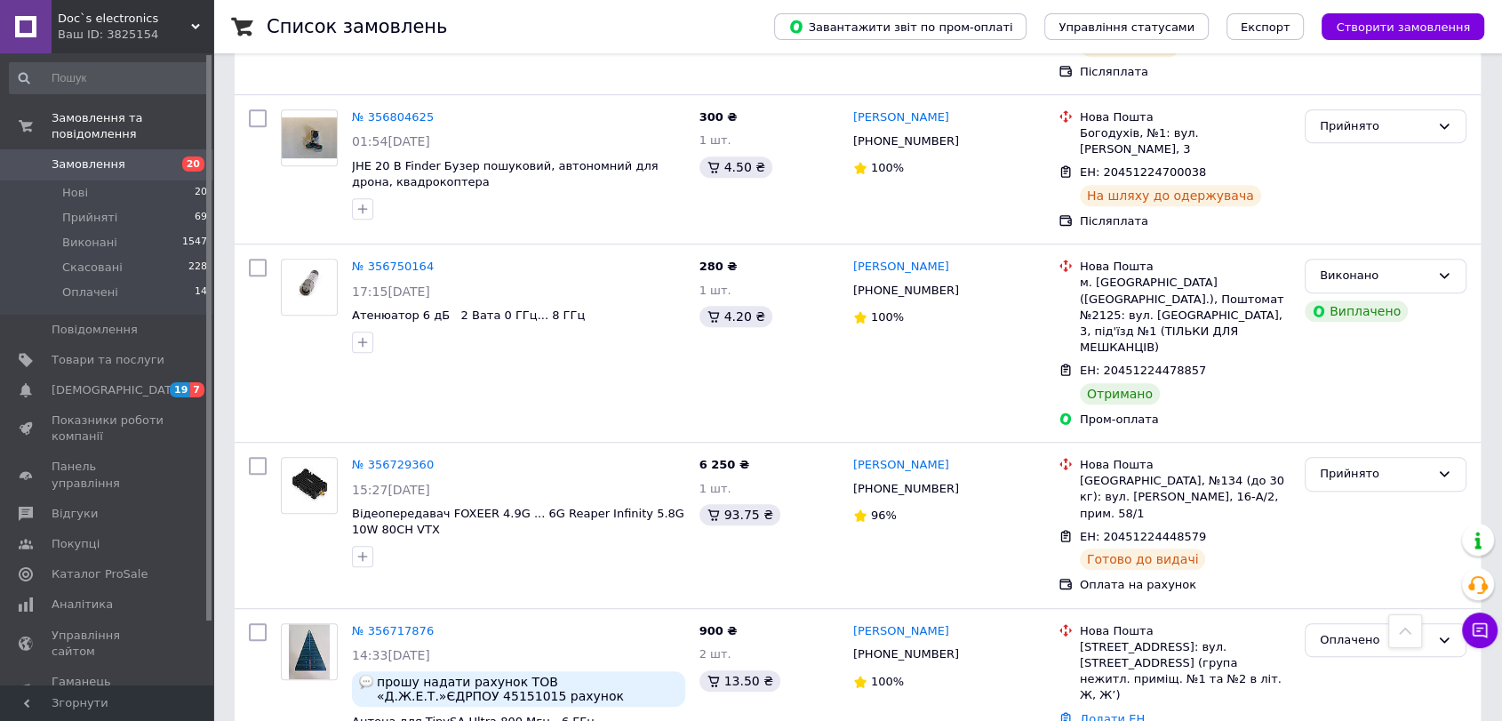
scroll to position [1031, 0]
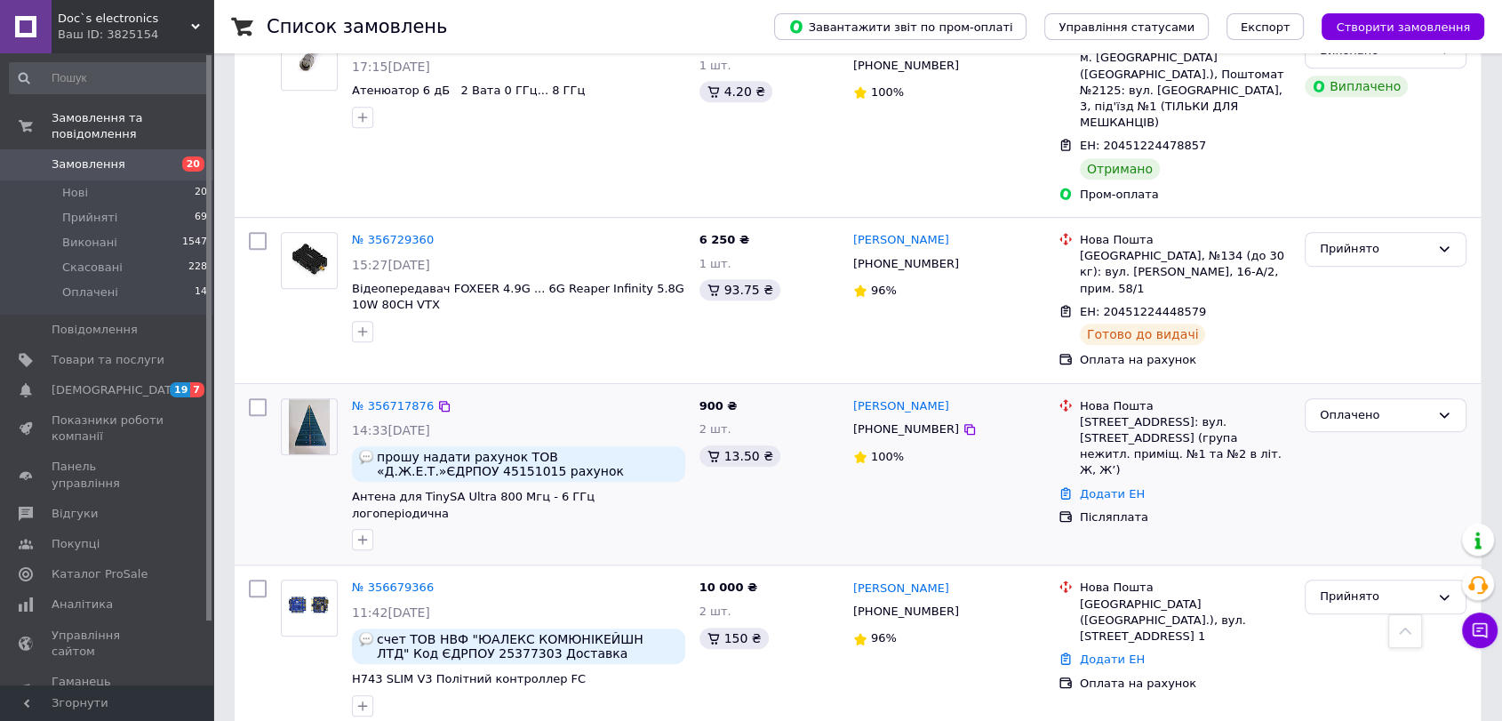
drag, startPoint x: 941, startPoint y: 324, endPoint x: 919, endPoint y: 417, distance: 95.0
click at [962, 422] on icon at bounding box center [969, 429] width 14 height 14
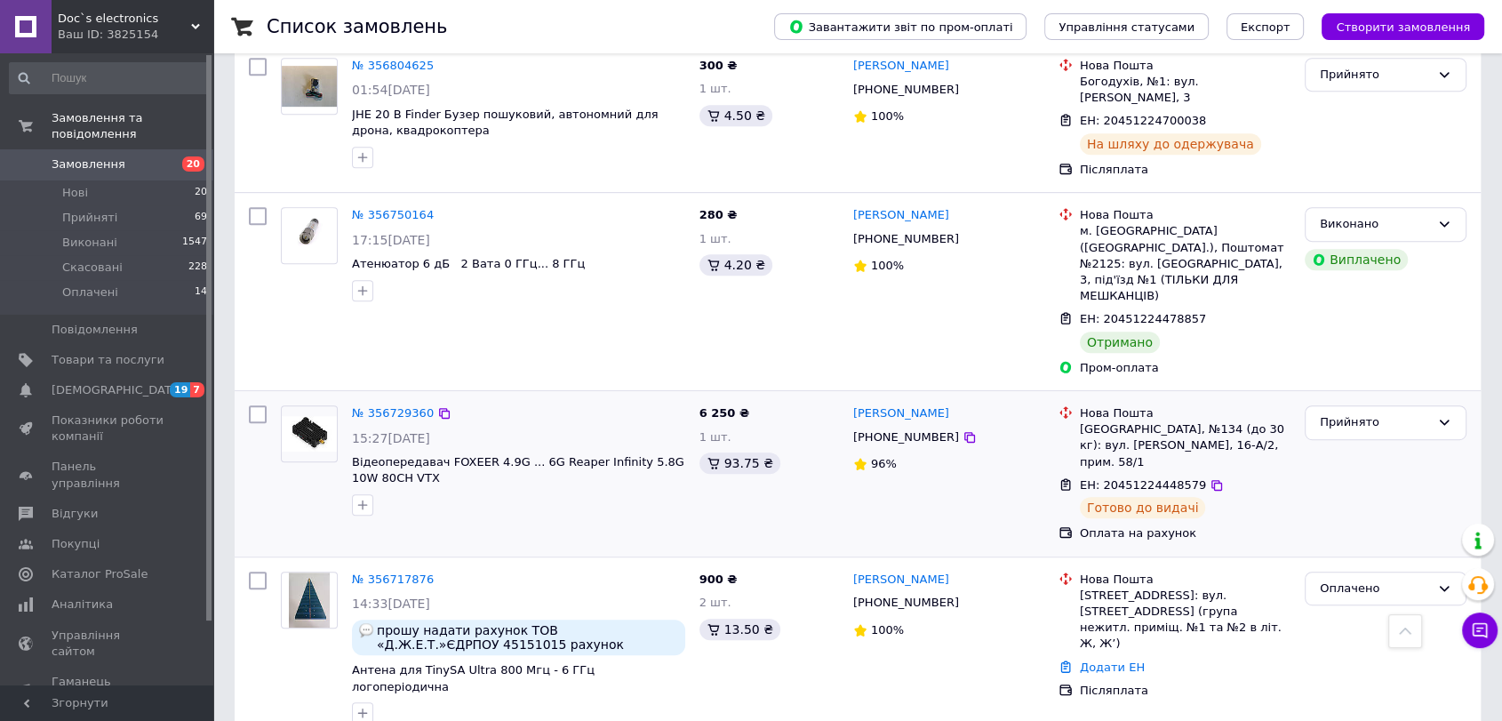
scroll to position [863, 0]
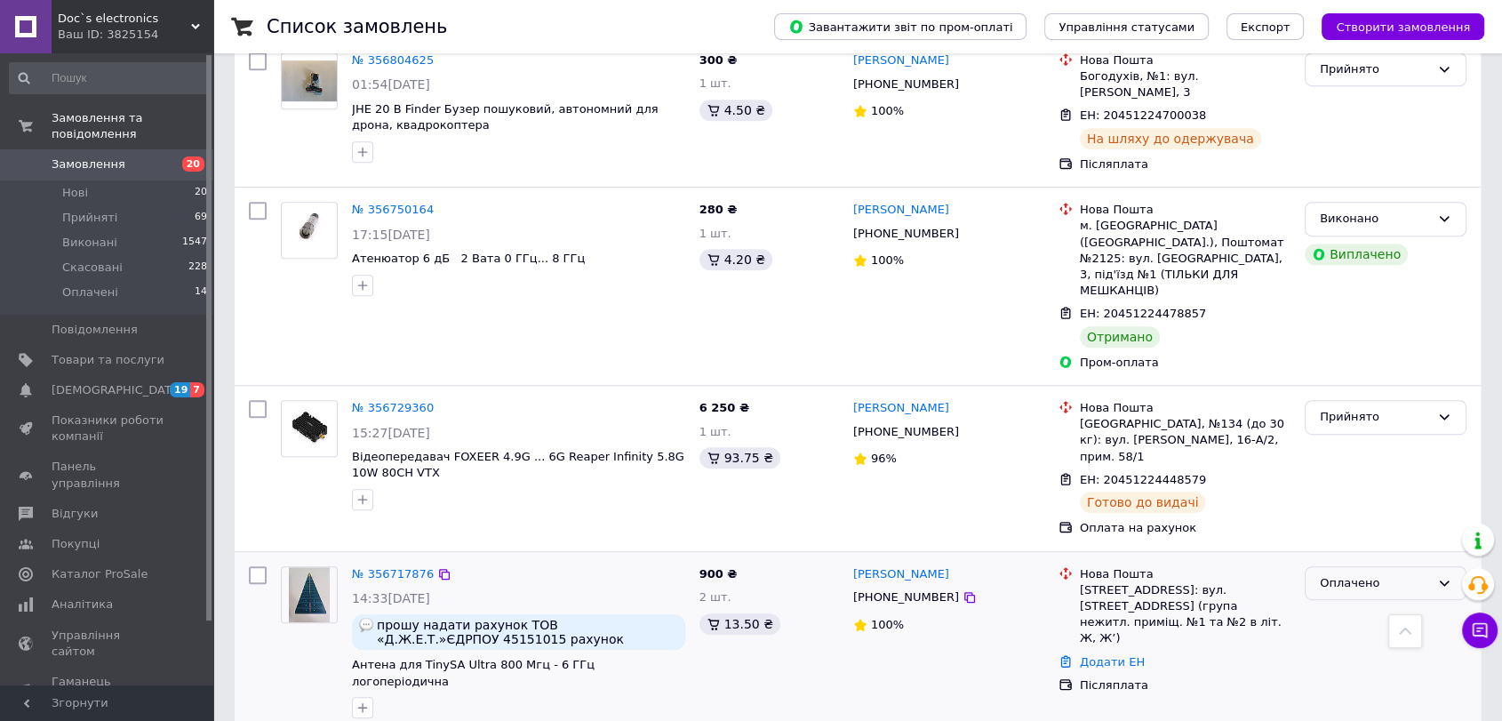
click at [1395, 574] on div "Оплачено" at bounding box center [1375, 583] width 110 height 19
click at [1380, 603] on li "Прийнято" at bounding box center [1385, 619] width 160 height 33
click at [1315, 566] on div "Прийнято" at bounding box center [1385, 583] width 162 height 35
click at [1251, 677] on div "Післяплата" at bounding box center [1185, 685] width 211 height 16
drag, startPoint x: 841, startPoint y: 466, endPoint x: 1208, endPoint y: 507, distance: 369.2
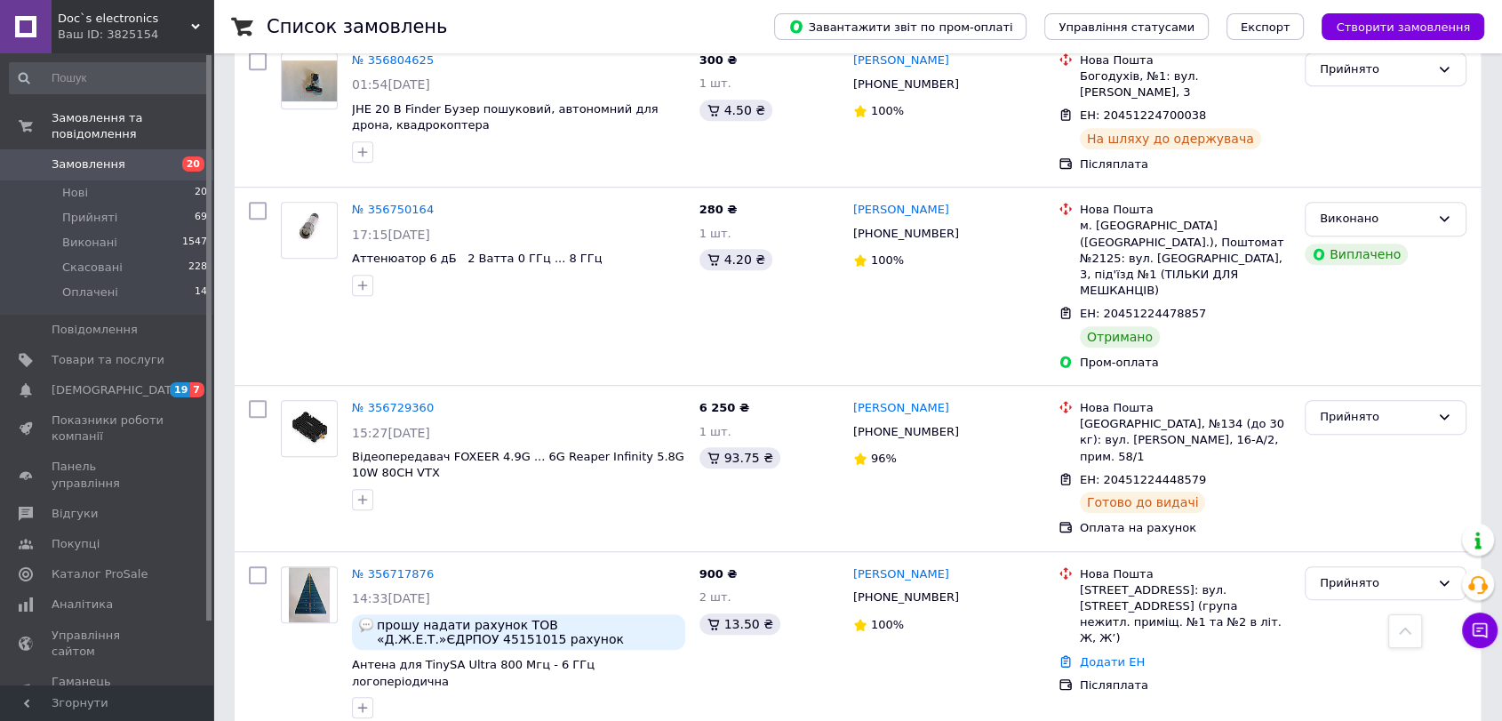
click at [1208, 559] on div "№ 356717876 14:33, 11.08.2025 прошу надати рахунок ТОВ «Д.Ж.Е.Т.»ЄДРПОУ 4515101…" at bounding box center [858, 642] width 1232 height 167
click at [1271, 582] on div "[STREET_ADDRESS]: вул. [STREET_ADDRESS] (група нежитл. приміщ. №1 та №2 в літ. …" at bounding box center [1185, 614] width 211 height 65
drag, startPoint x: 1263, startPoint y: 514, endPoint x: 853, endPoint y: 470, distance: 412.0
click at [853, 559] on div "№ 356717876 14:33, 11.08.2025 прошу надати рахунок ТОВ «Д.Ж.Е.Т.»ЄДРПОУ 4515101…" at bounding box center [858, 642] width 1232 height 167
copy div "Олена Чернета +380753357776 100% Нова Пошта Київ (Київська обл.), №66: вул. Кур…"
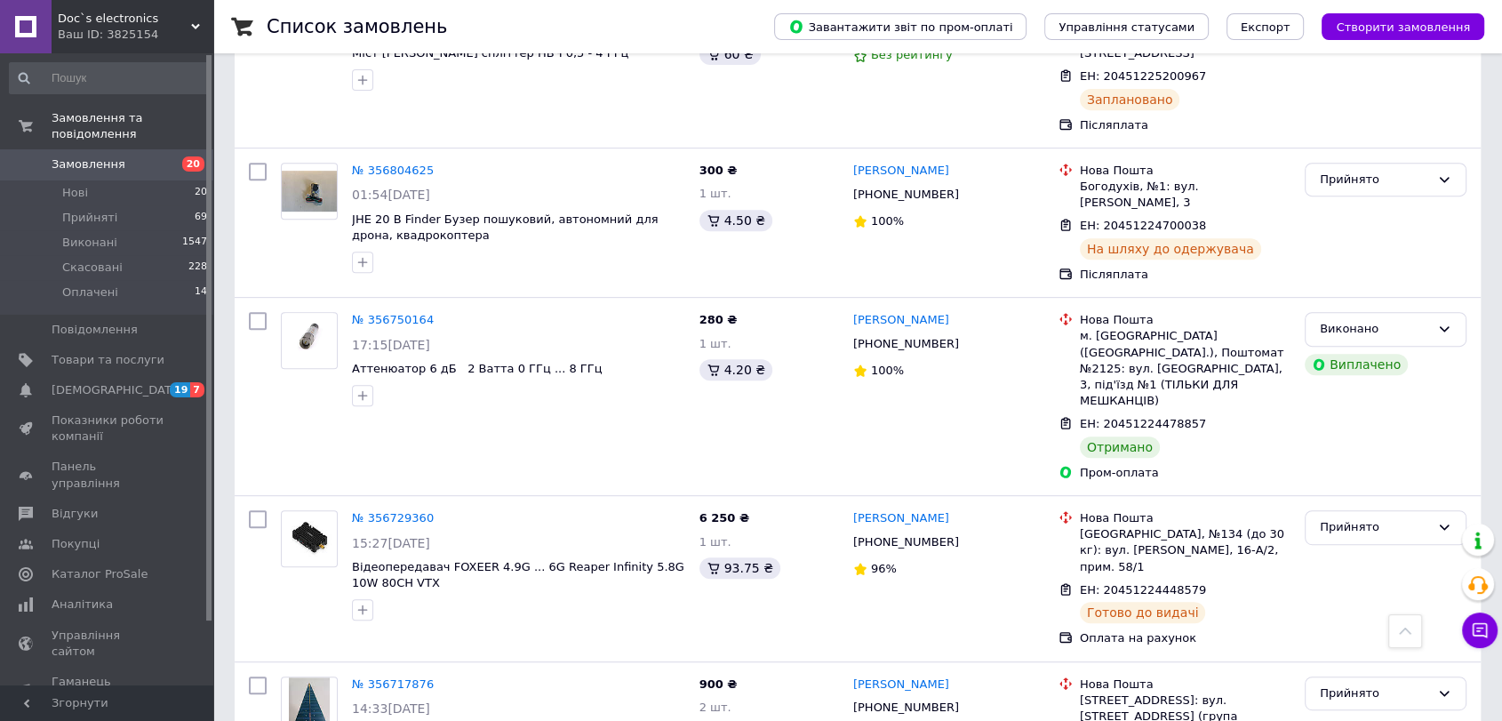
scroll to position [749, 0]
